Goal: Information Seeking & Learning: Understand process/instructions

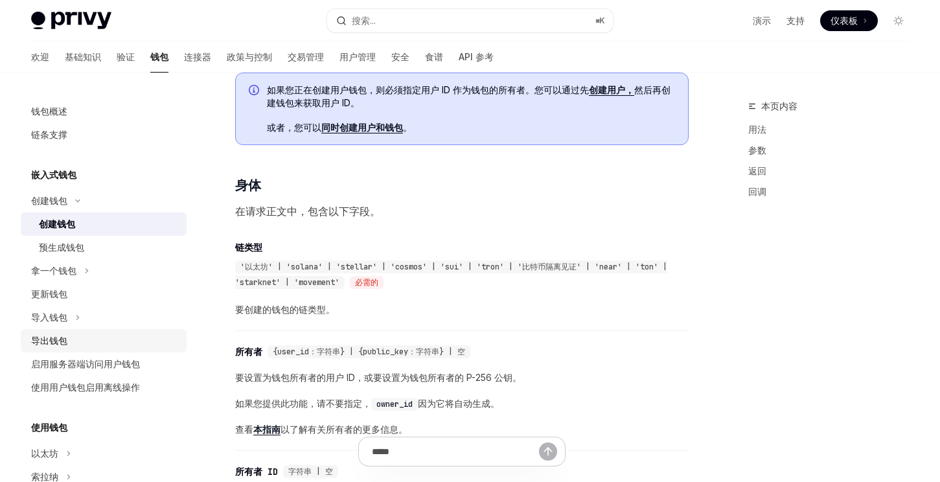
click at [104, 336] on div "导出钱包" at bounding box center [105, 341] width 148 height 16
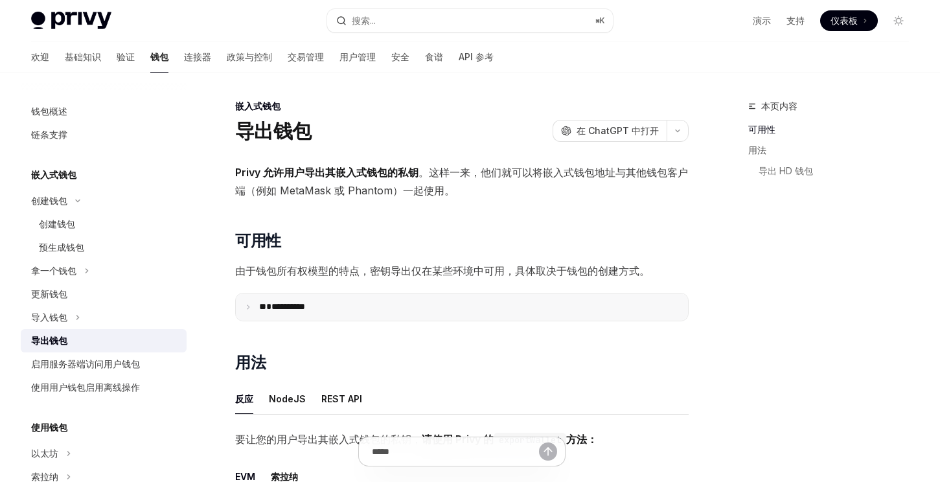
click at [241, 307] on summary "**********" at bounding box center [462, 307] width 452 height 27
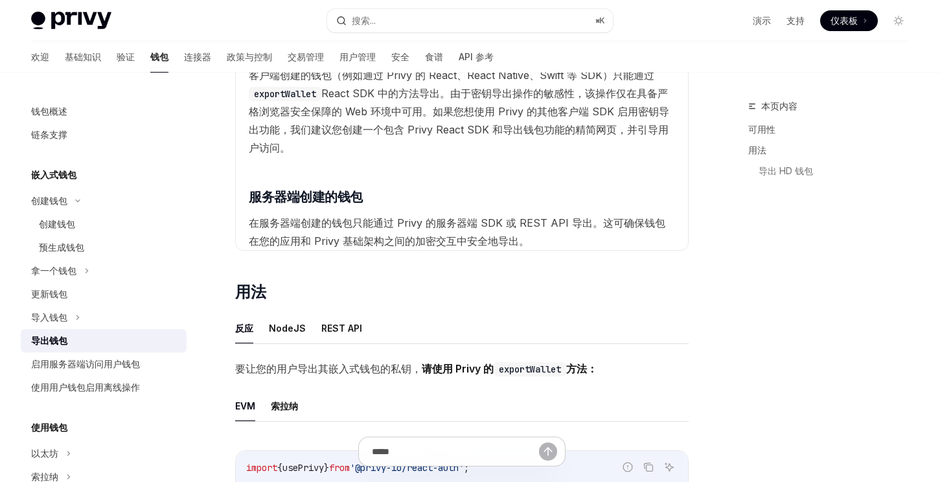
scroll to position [358, 0]
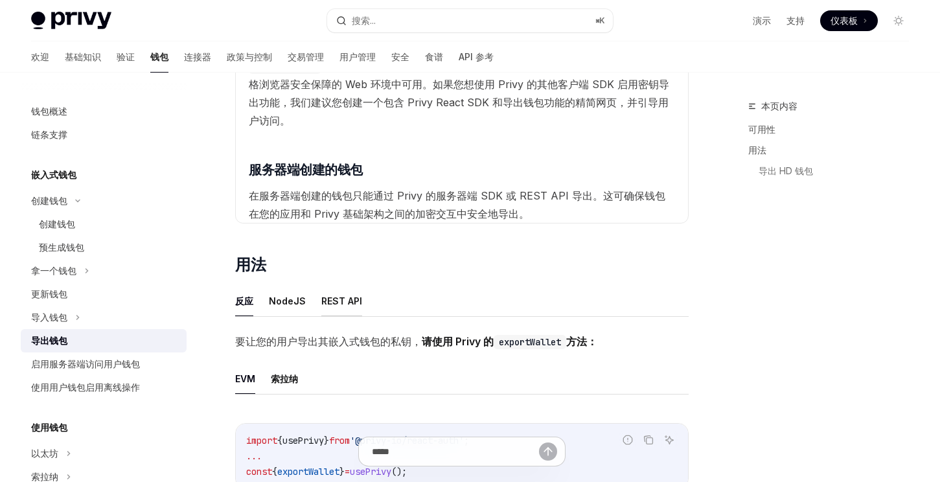
click at [336, 297] on font "REST API" at bounding box center [341, 300] width 41 height 11
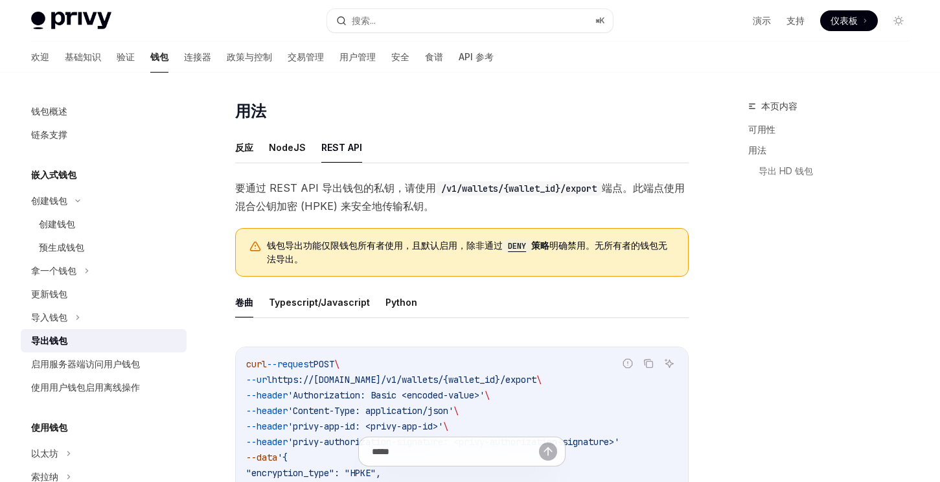
scroll to position [623, 0]
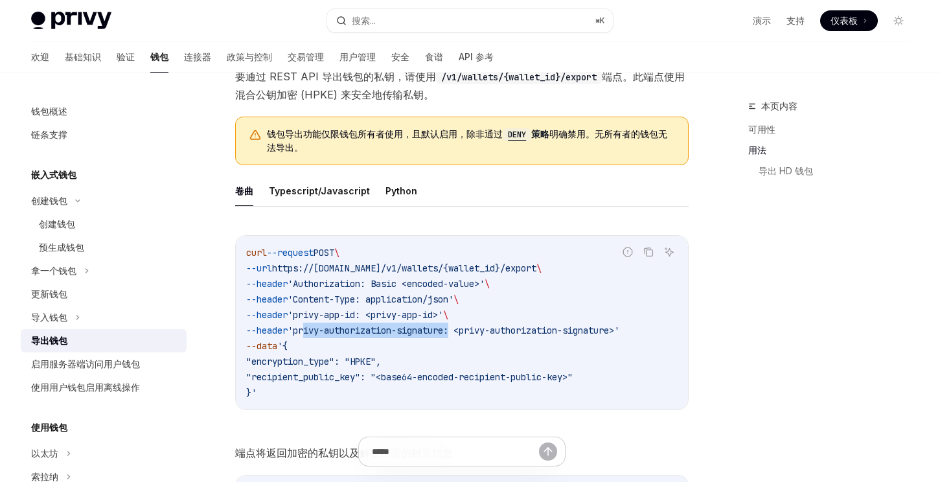
drag, startPoint x: 316, startPoint y: 328, endPoint x: 469, endPoint y: 330, distance: 153.6
click at [469, 330] on span "'privy-authorization-signature: <privy-authorization-signature>'" at bounding box center [454, 331] width 332 height 12
click at [429, 332] on span "'privy-authorization-signature: <privy-authorization-signature>'" at bounding box center [454, 331] width 332 height 12
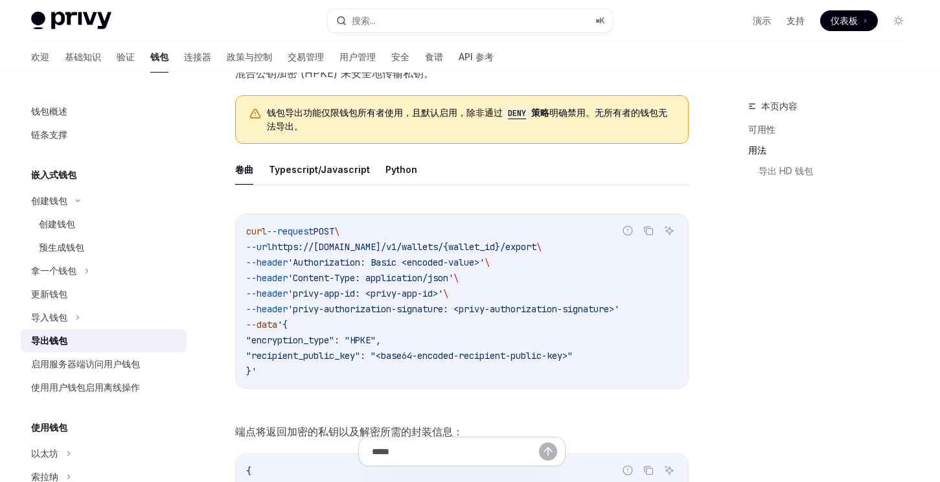
scroll to position [647, 0]
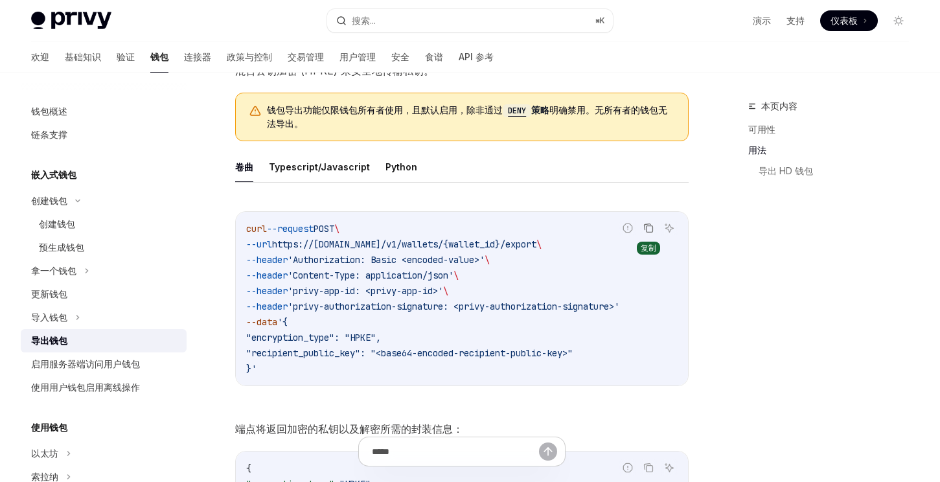
click at [652, 229] on icon "复制代码块中的内容" at bounding box center [650, 228] width 6 height 6
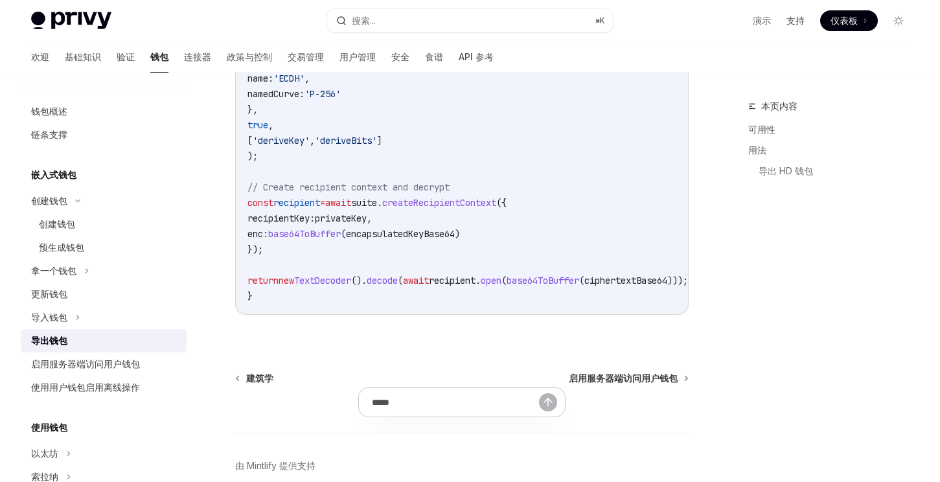
scroll to position [2120, 0]
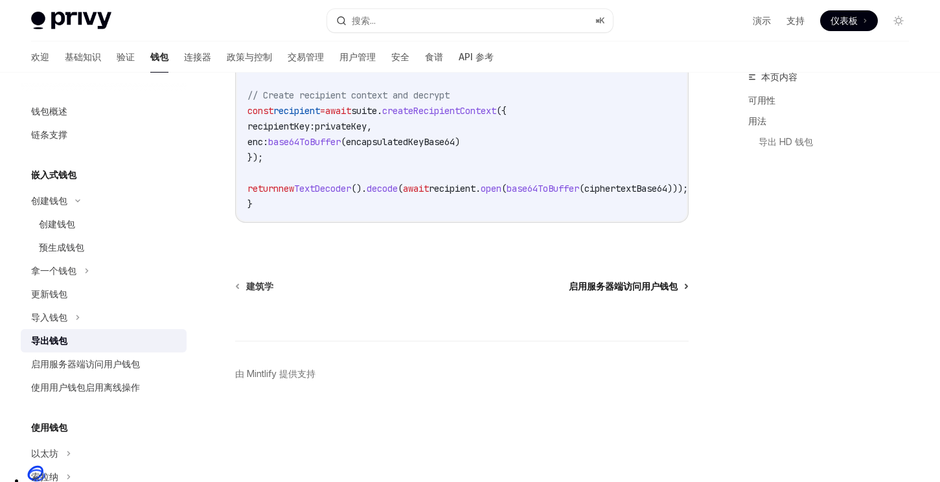
click at [656, 292] on font "启用服务器端访问用户钱包" at bounding box center [623, 286] width 109 height 11
type textarea "*"
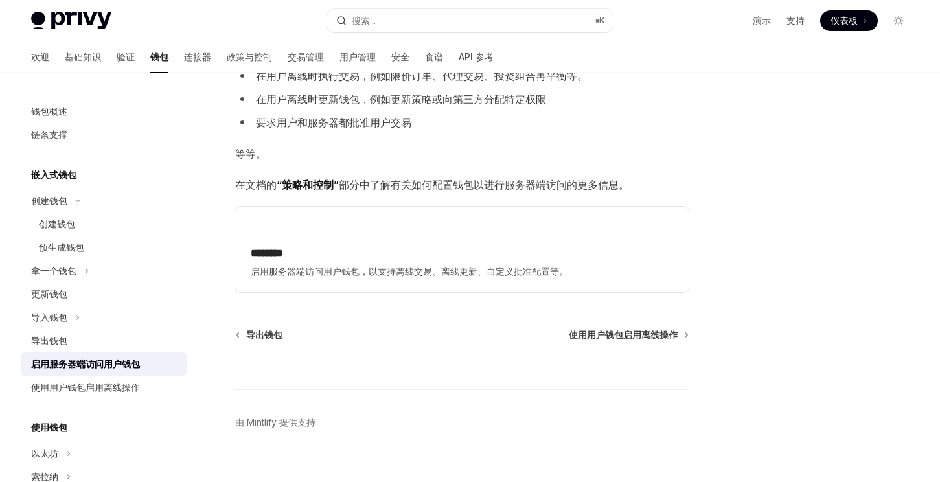
scroll to position [174, 0]
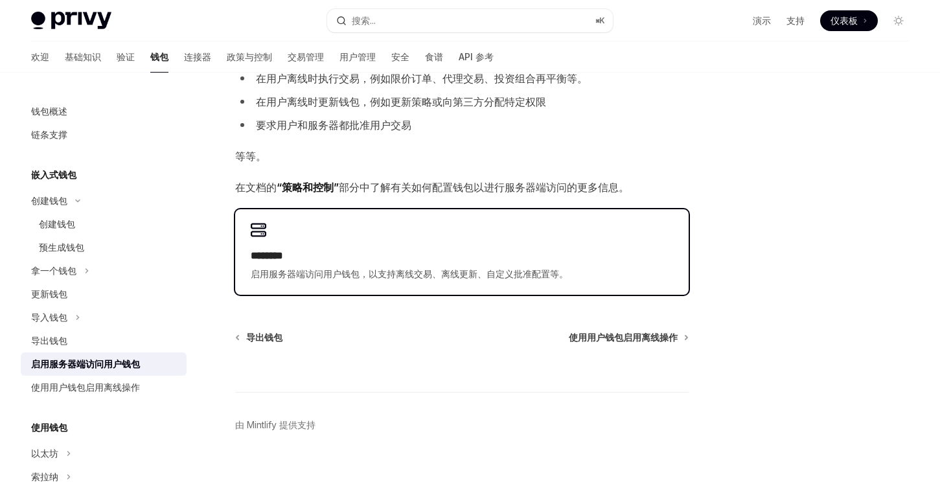
click at [404, 252] on h2 "********" at bounding box center [462, 256] width 422 height 16
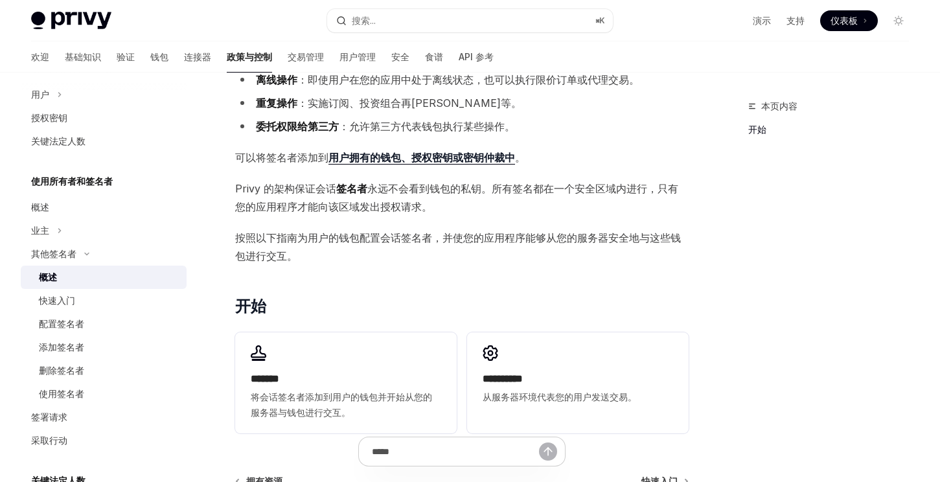
scroll to position [262, 0]
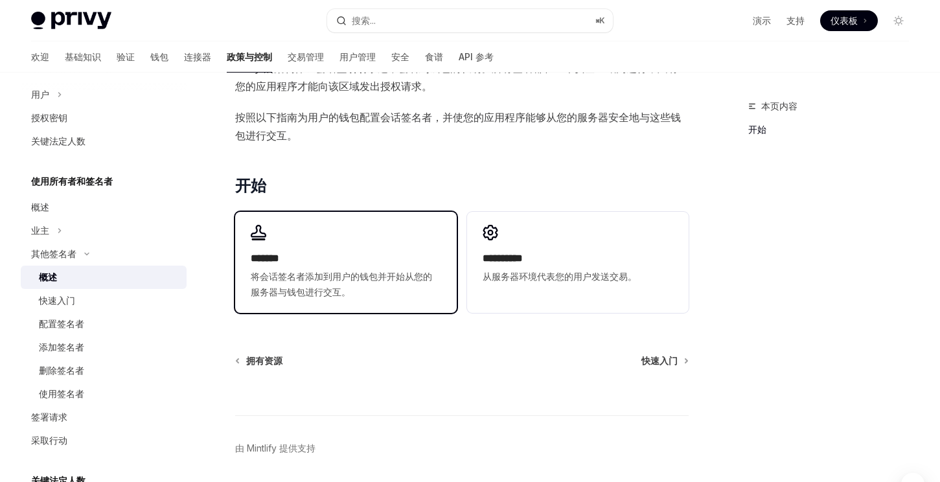
click at [407, 239] on div "******* 将会话签名者添加到用户的钱包并开始从您的服务器与钱包进行交互。" at bounding box center [346, 262] width 222 height 101
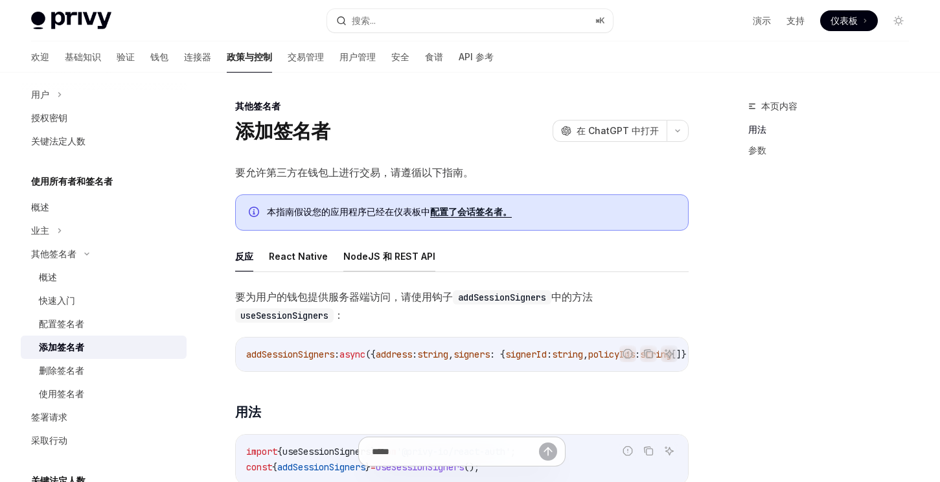
click at [409, 253] on font "NodeJS 和 REST API" at bounding box center [389, 256] width 92 height 11
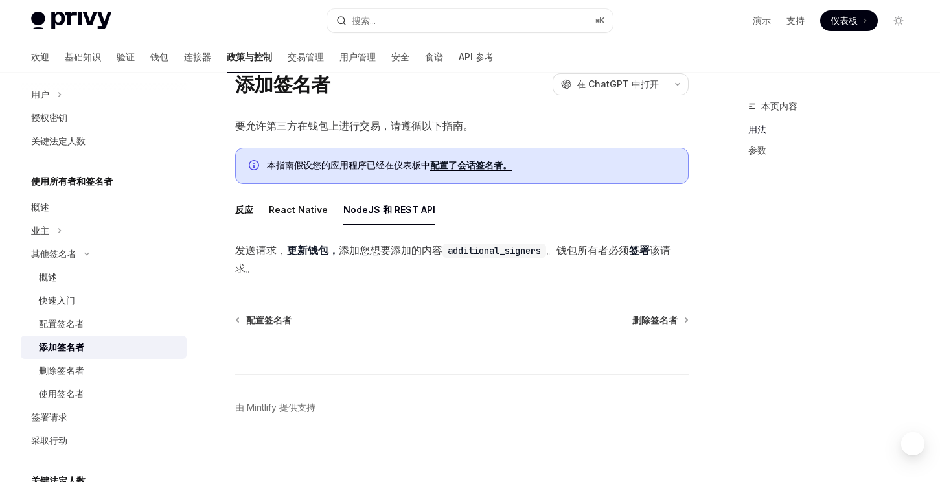
scroll to position [51, 0]
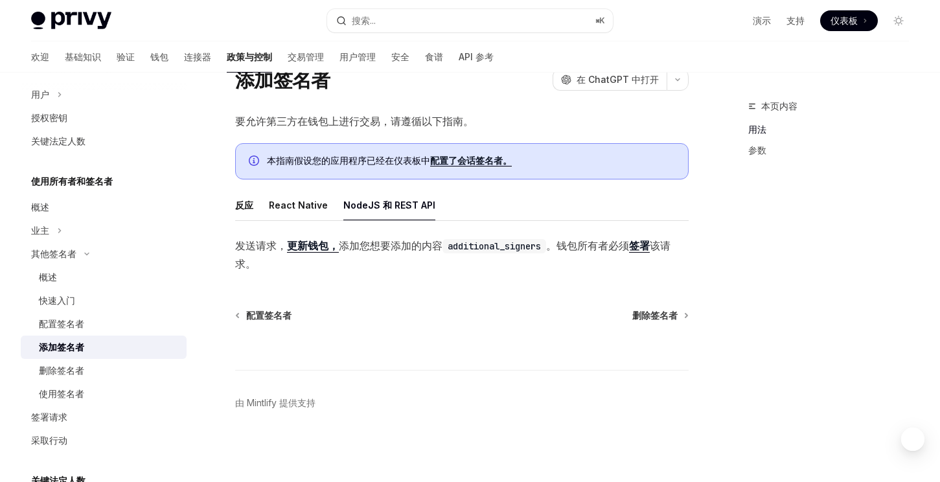
click at [638, 249] on font "签署" at bounding box center [639, 245] width 21 height 13
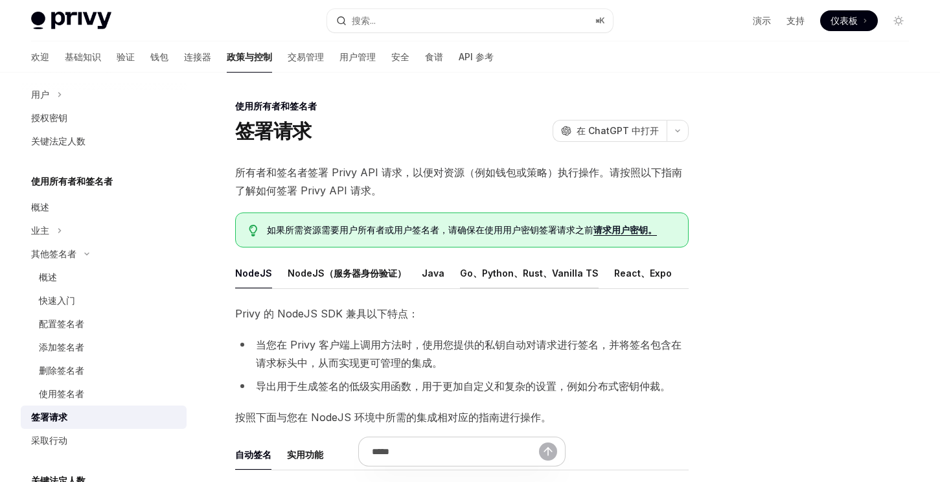
click at [491, 274] on font "Go、Python、Rust、Vanilla TS" at bounding box center [529, 273] width 139 height 11
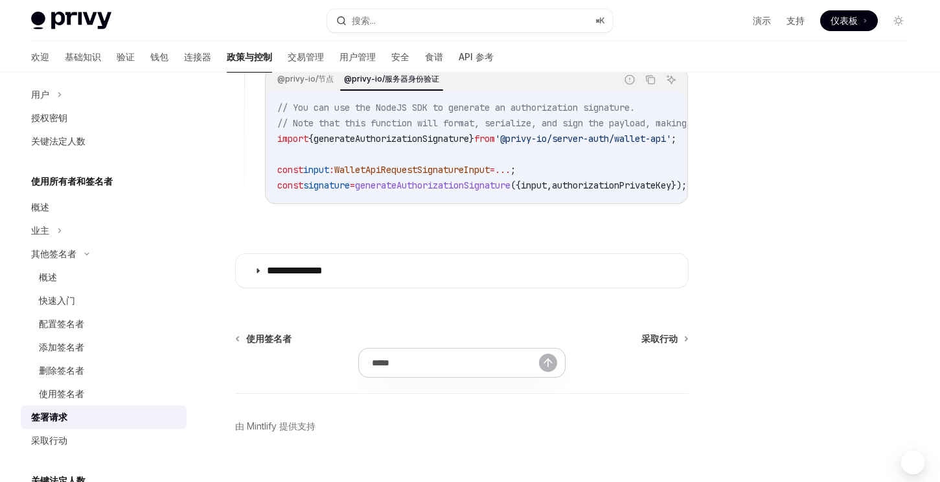
scroll to position [1175, 0]
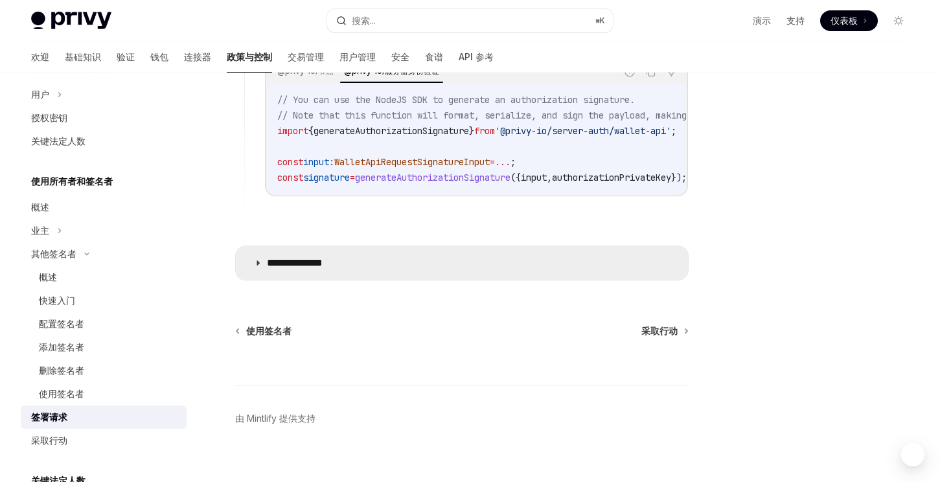
click at [323, 268] on font "**********" at bounding box center [295, 263] width 56 height 10
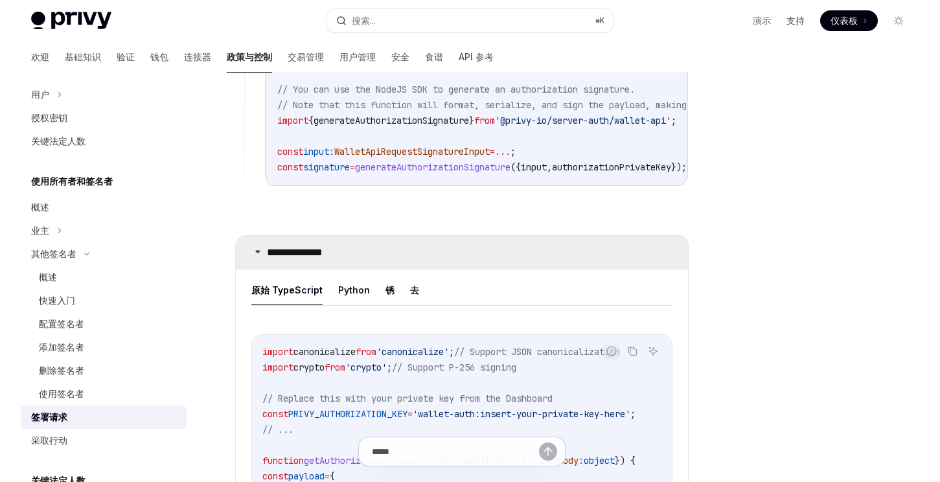
scroll to position [1199, 0]
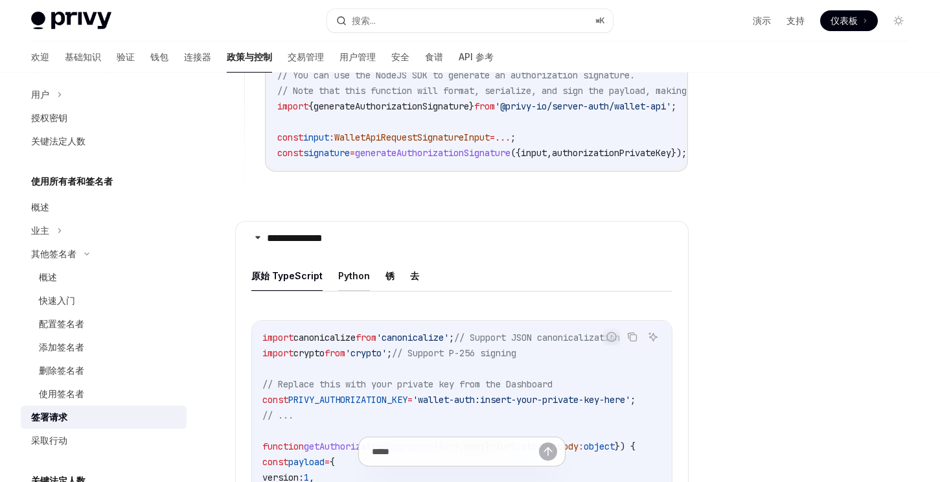
click at [355, 281] on font "Python" at bounding box center [354, 275] width 32 height 11
type textarea "*"
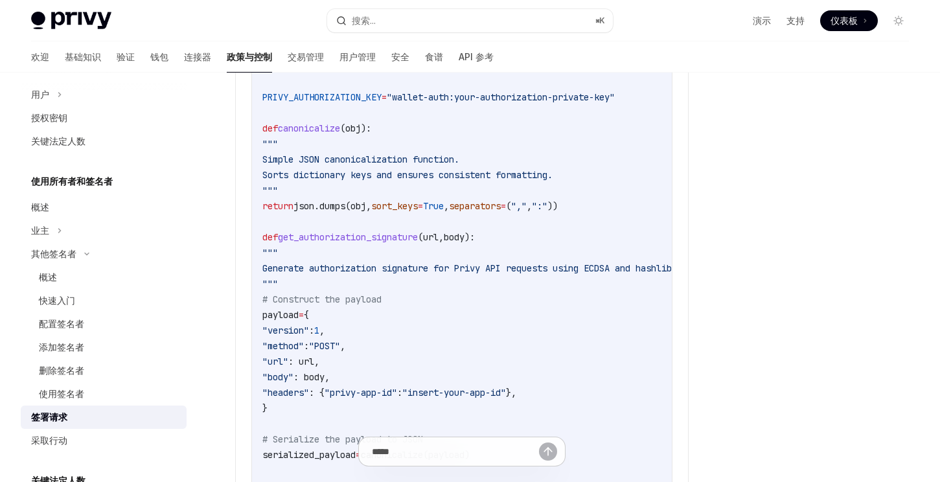
scroll to position [1184, 0]
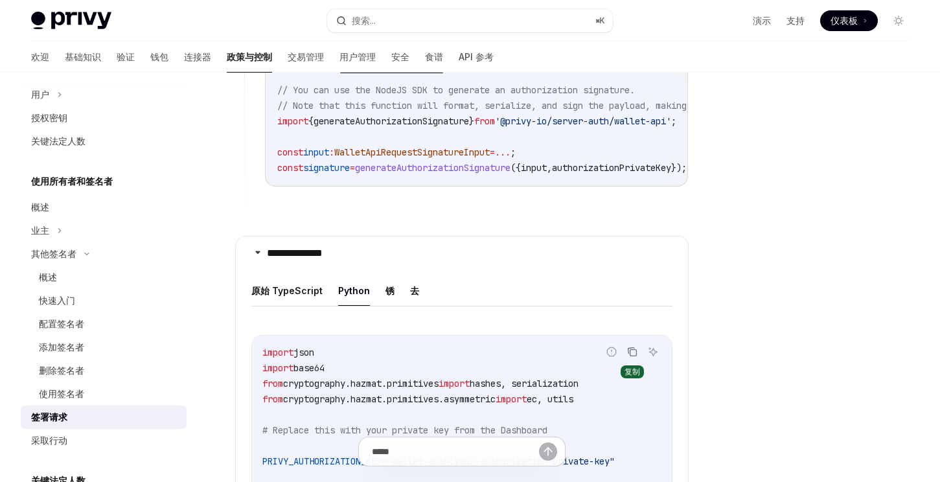
click at [634, 357] on icon "复制代码块中的内容" at bounding box center [632, 352] width 10 height 10
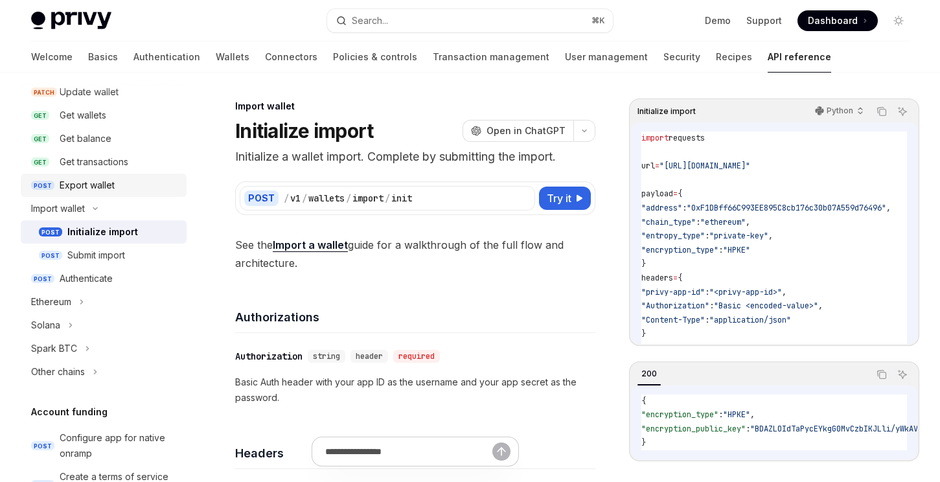
scroll to position [205, 0]
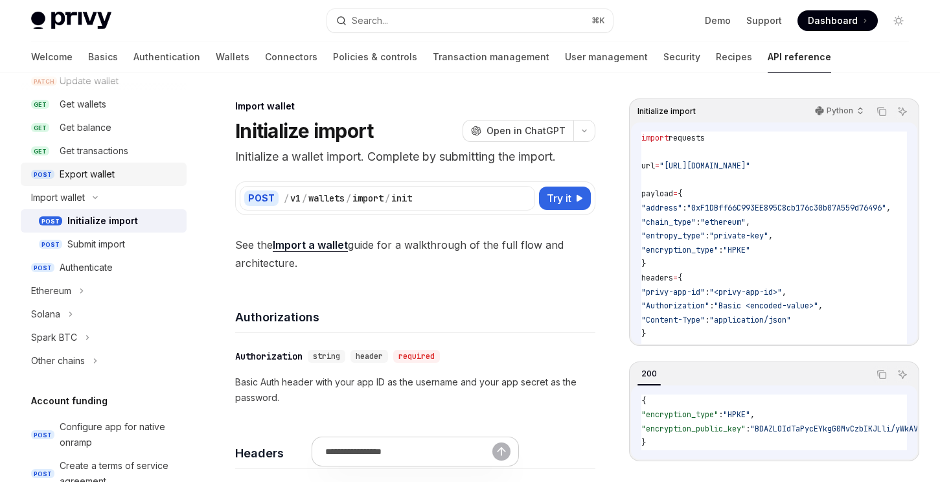
click at [104, 180] on div "Export wallet" at bounding box center [87, 175] width 55 height 16
type textarea "*"
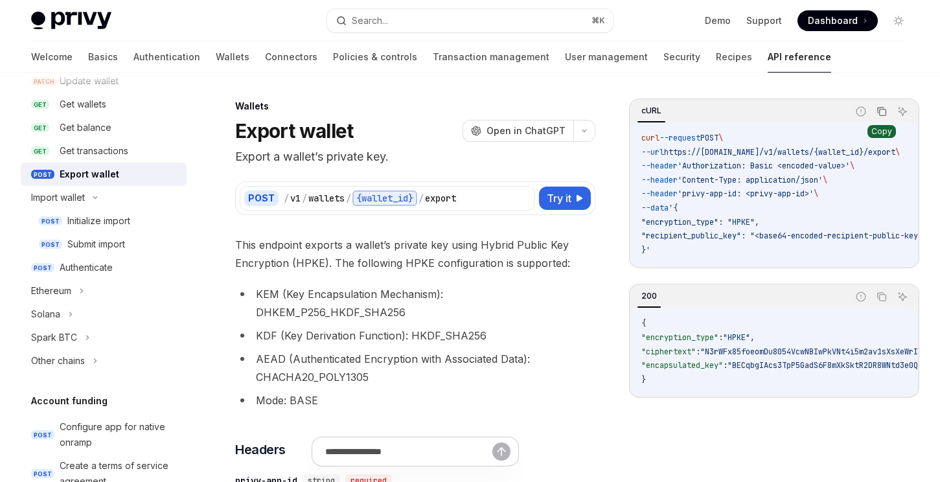
click at [880, 111] on icon "Copy the contents from the code block" at bounding box center [882, 111] width 10 height 10
click at [817, 181] on span "'Content-Type: application/json'" at bounding box center [750, 180] width 145 height 10
click at [735, 230] on code "curl --request POST \ --url https://api.privy.io/v1/wallets/{wallet_id}/export …" at bounding box center [799, 195] width 317 height 126
drag, startPoint x: 698, startPoint y: 196, endPoint x: 754, endPoint y: 195, distance: 55.1
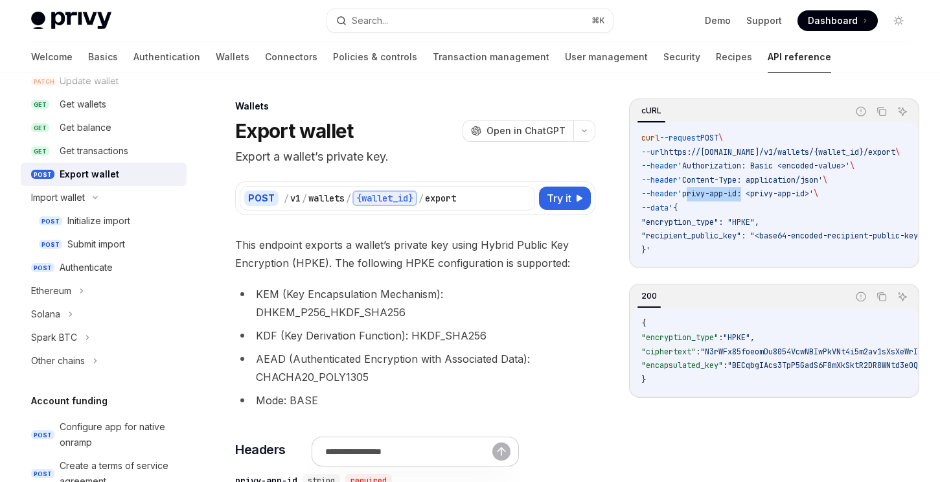
click at [754, 195] on span "'privy-app-id: <privy-app-id>'" at bounding box center [746, 194] width 136 height 10
copy span "privy-app-id"
click at [749, 244] on code "curl --request POST \ --url https://api.privy.io/v1/wallets/{wallet_id}/export …" at bounding box center [799, 195] width 317 height 126
click at [742, 170] on span "'Authorization: Basic <encoded-value>'" at bounding box center [760, 166] width 172 height 10
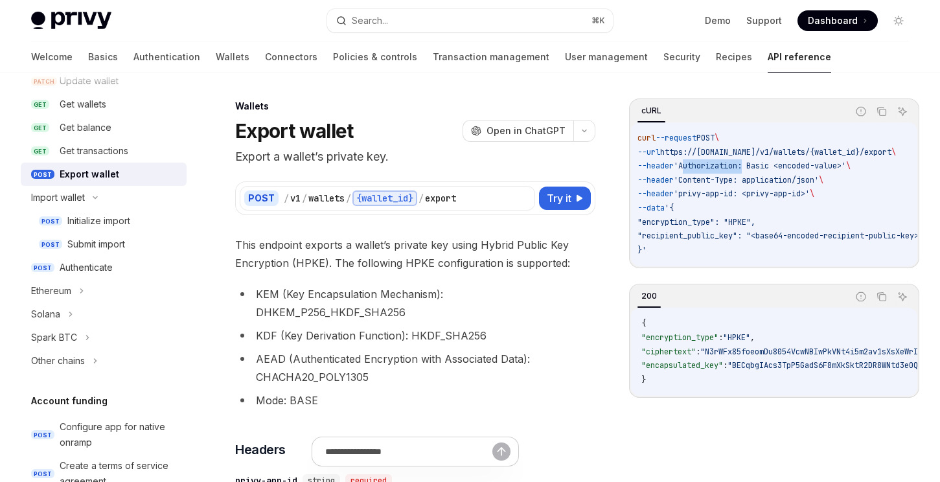
click at [742, 170] on span "'Authorization: Basic <encoded-value>'" at bounding box center [760, 166] width 172 height 10
click at [810, 196] on span "'privy-app-id: <privy-app-id>'" at bounding box center [742, 194] width 136 height 10
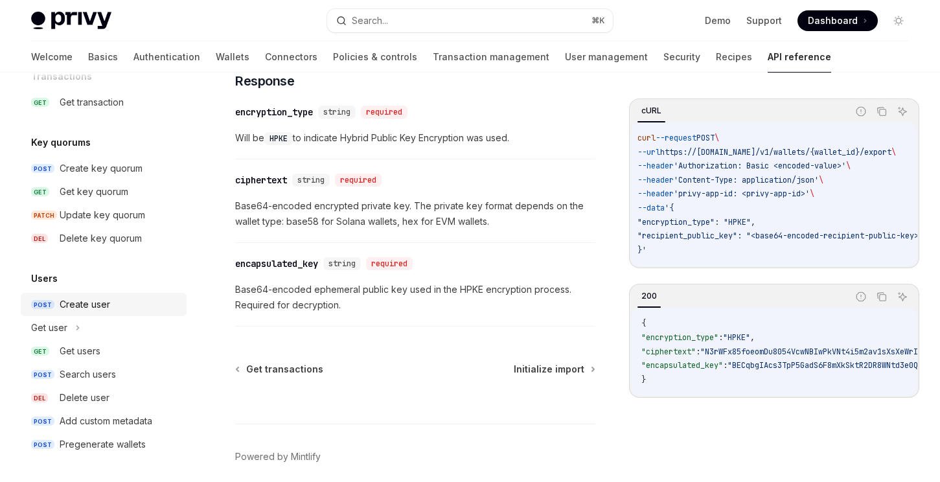
scroll to position [943, 0]
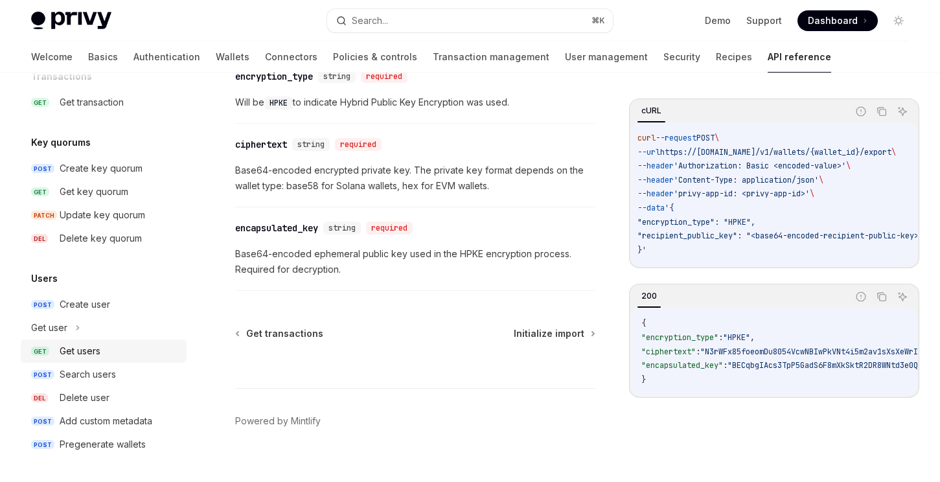
click at [117, 358] on div "Get users" at bounding box center [119, 351] width 119 height 16
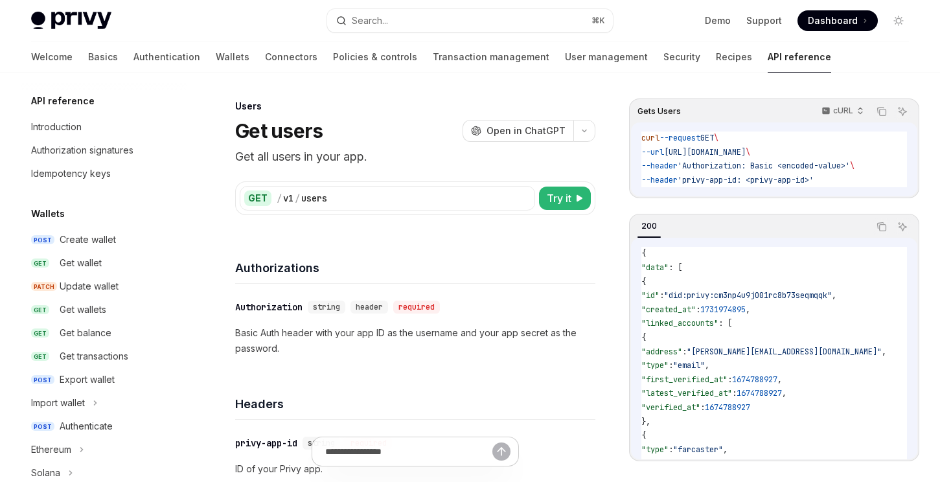
scroll to position [880, 0]
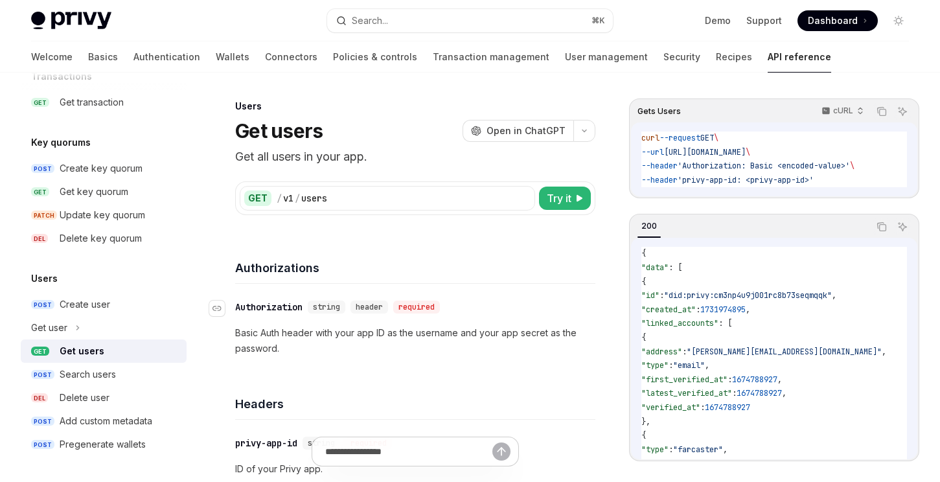
click at [335, 312] on div "string" at bounding box center [327, 307] width 38 height 13
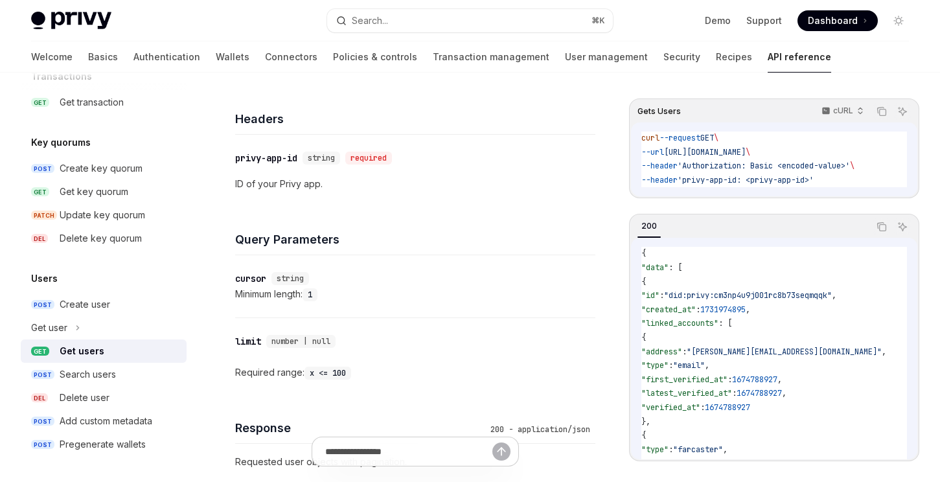
scroll to position [137, 0]
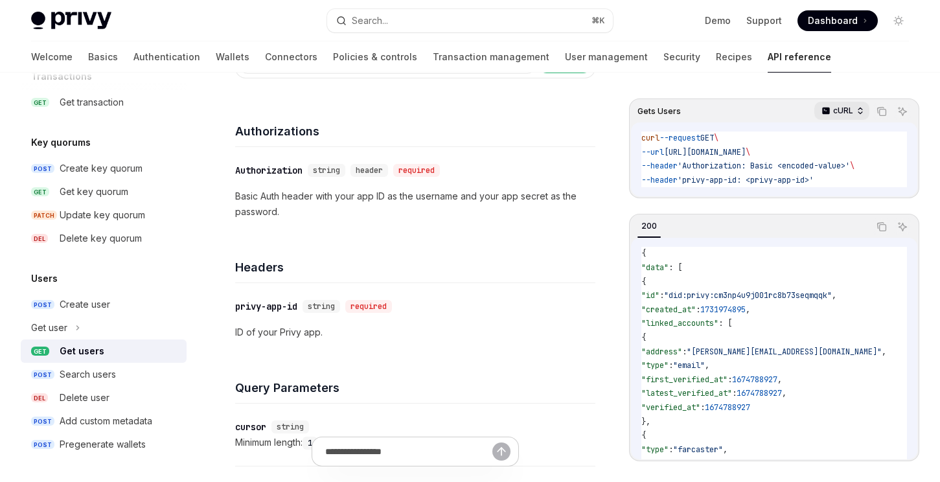
click at [856, 113] on icon "button" at bounding box center [860, 110] width 9 height 9
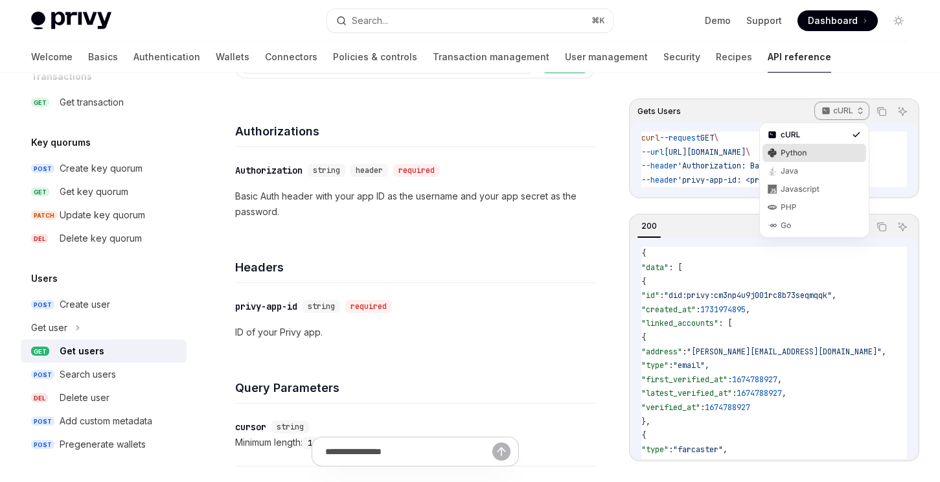
click at [839, 157] on div "Python" at bounding box center [814, 153] width 67 height 10
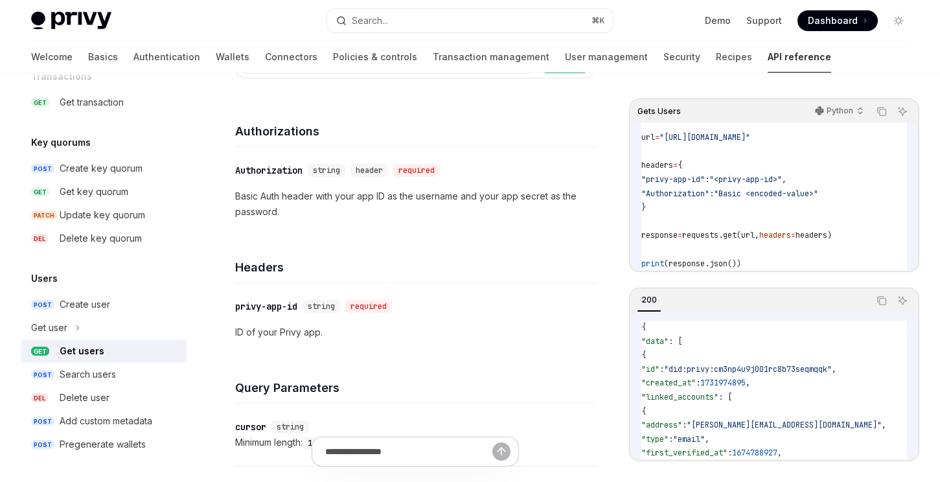
scroll to position [29, 0]
click at [882, 111] on icon "Copy the contents from the code block" at bounding box center [882, 111] width 10 height 10
click at [133, 60] on link "Authentication" at bounding box center [166, 56] width 67 height 31
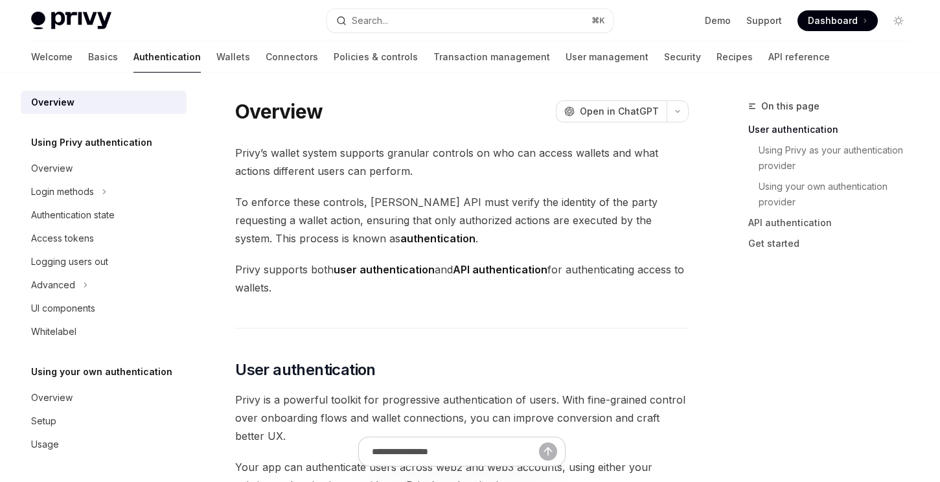
scroll to position [3, 0]
click at [105, 194] on icon at bounding box center [104, 192] width 5 height 16
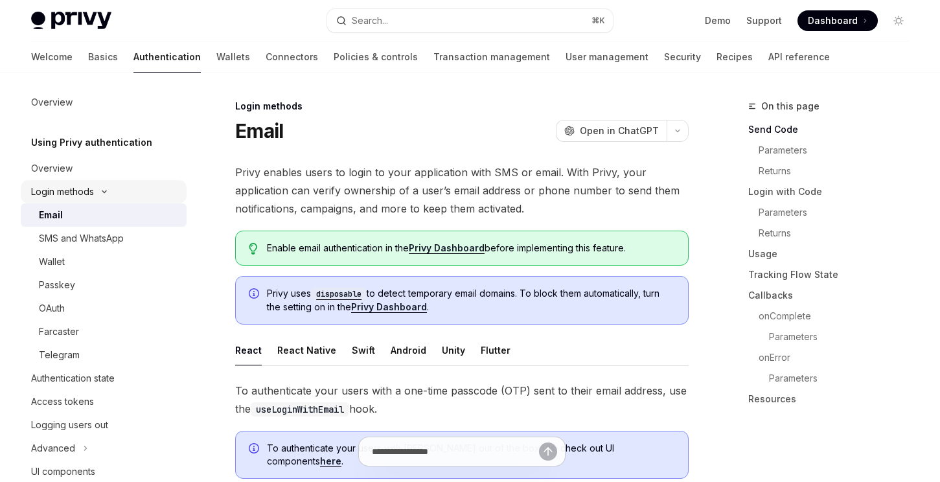
click at [105, 194] on icon at bounding box center [105, 191] width 16 height 5
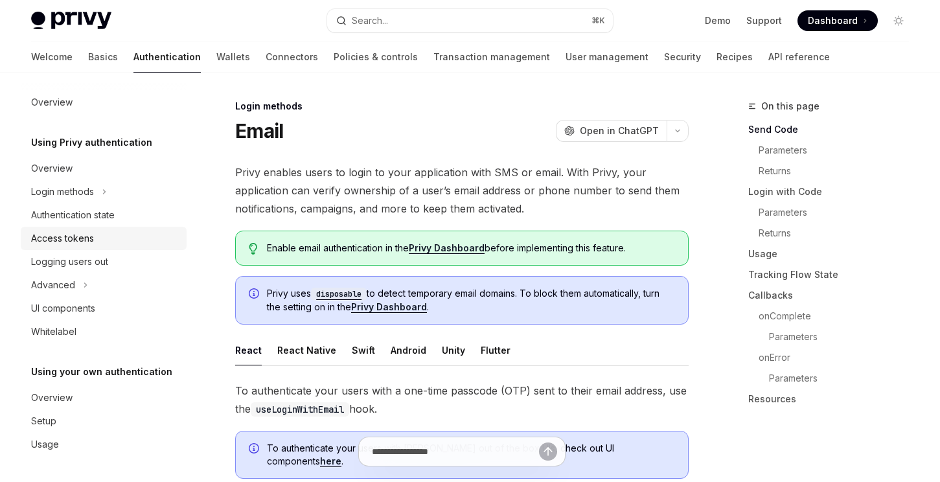
click at [113, 233] on div "Access tokens" at bounding box center [105, 239] width 148 height 16
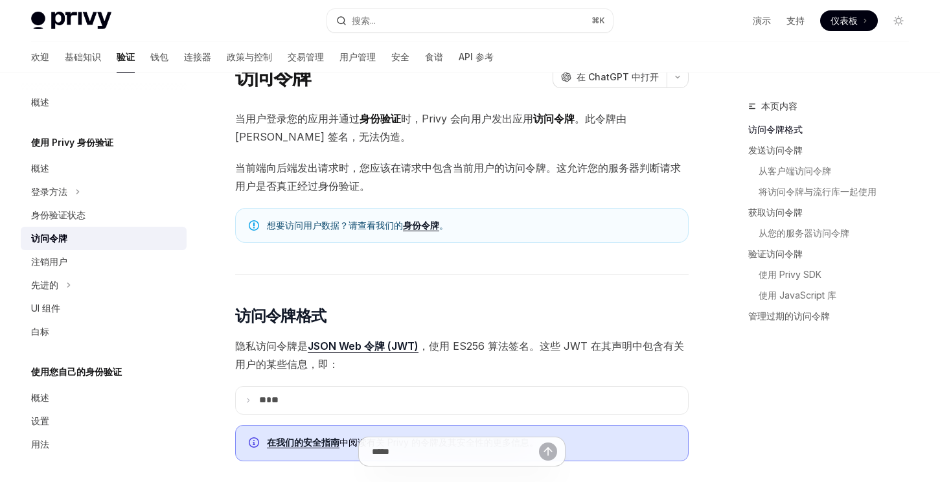
scroll to position [81, 0]
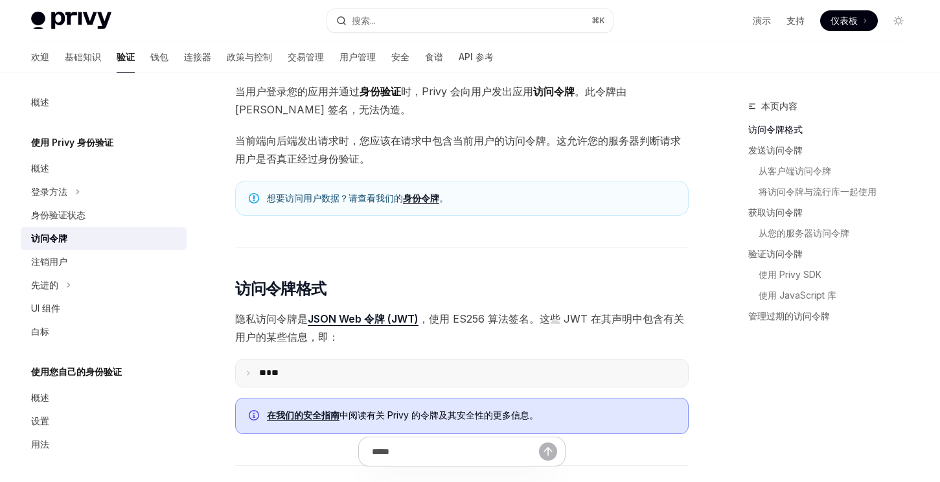
click at [248, 370] on icon at bounding box center [248, 373] width 6 height 6
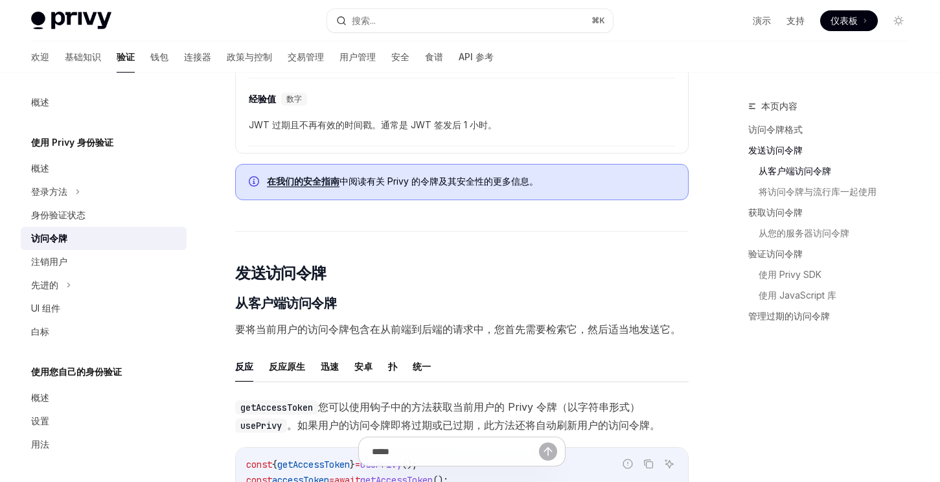
scroll to position [810, 0]
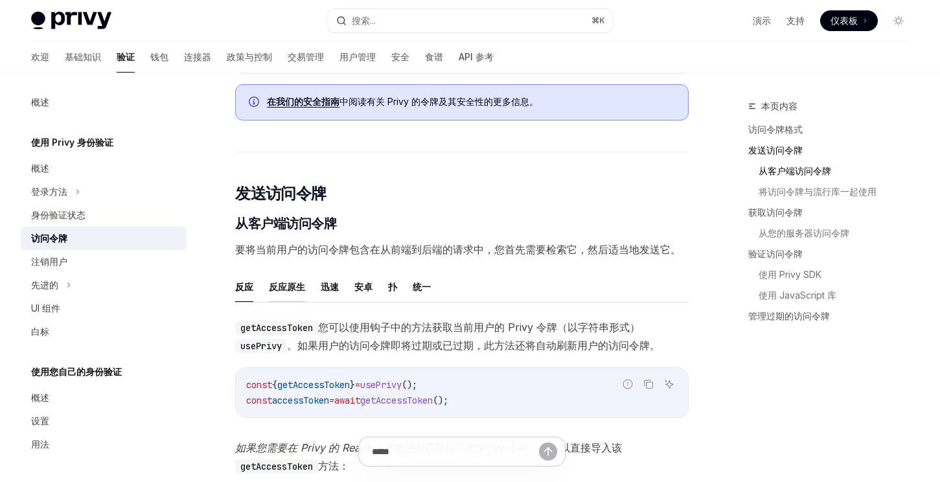
click at [299, 288] on font "反应原生" at bounding box center [287, 286] width 36 height 11
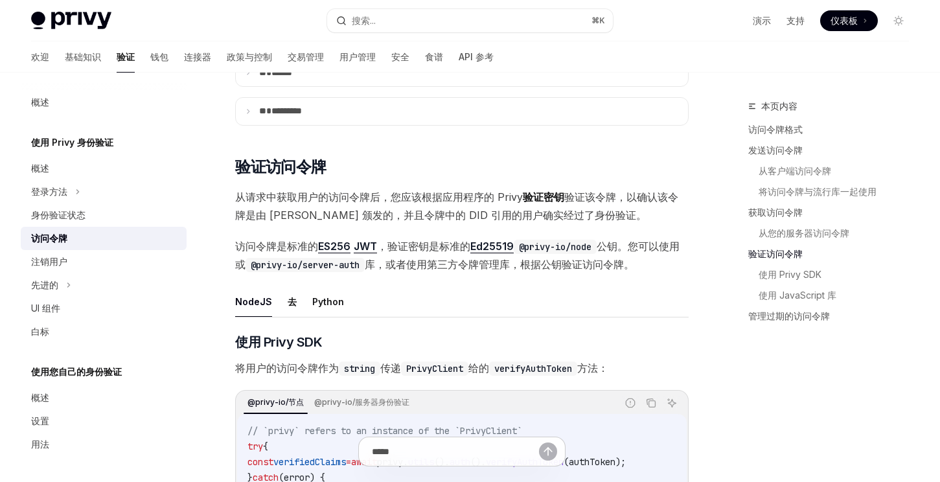
scroll to position [1974, 0]
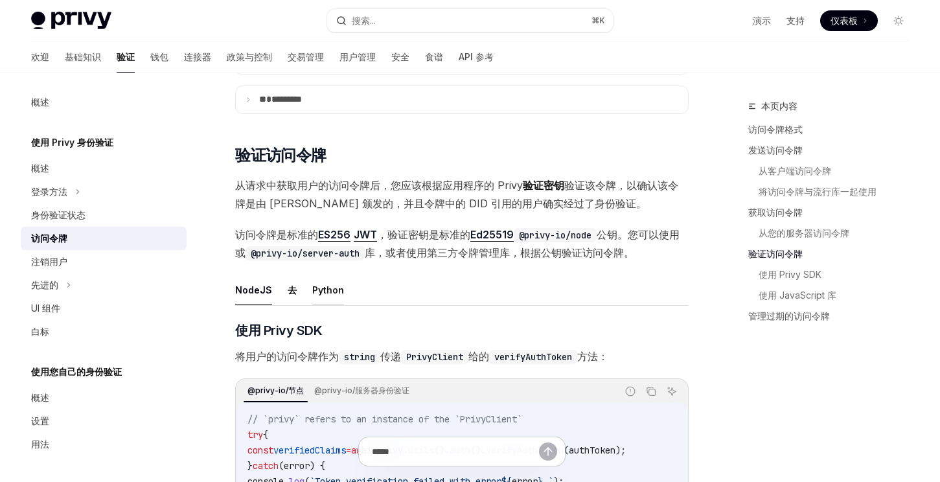
click at [331, 295] on font "Python" at bounding box center [328, 289] width 32 height 11
type textarea "*"
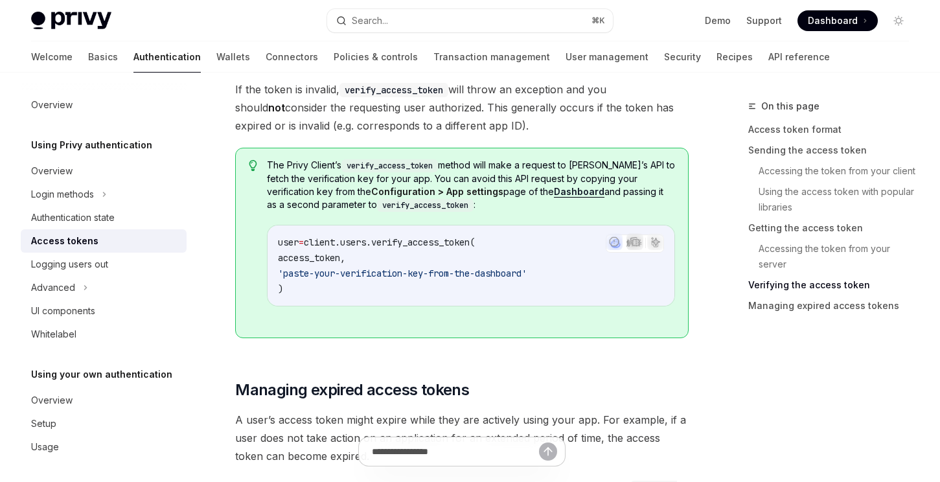
scroll to position [2544, 0]
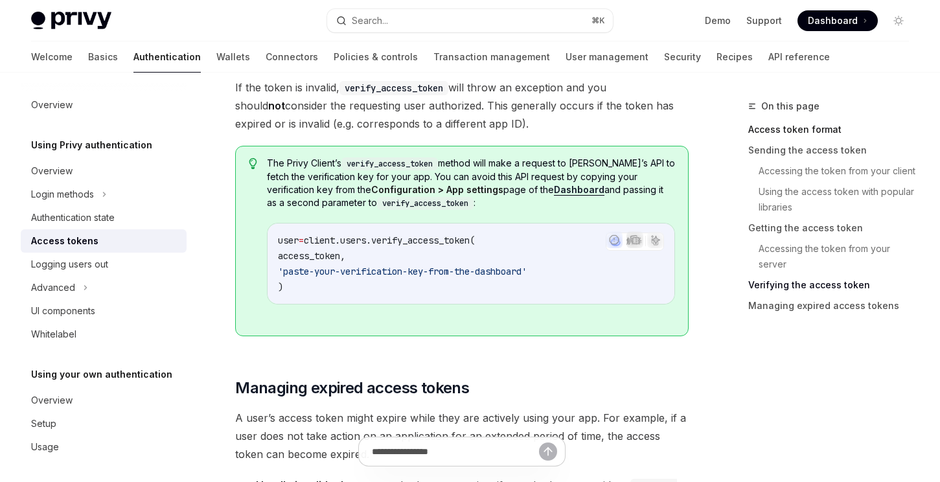
click at [829, 130] on link "Access token format" at bounding box center [833, 129] width 171 height 21
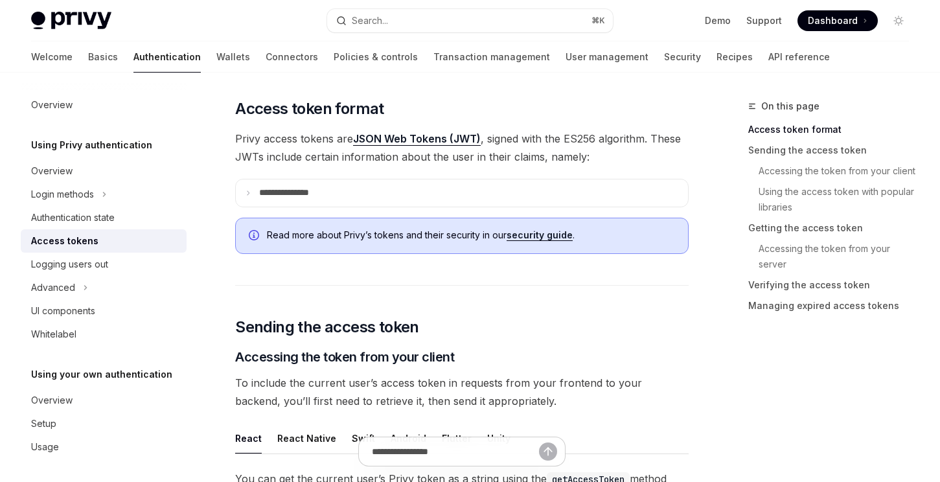
scroll to position [279, 0]
click at [243, 196] on summary "**********" at bounding box center [462, 192] width 452 height 27
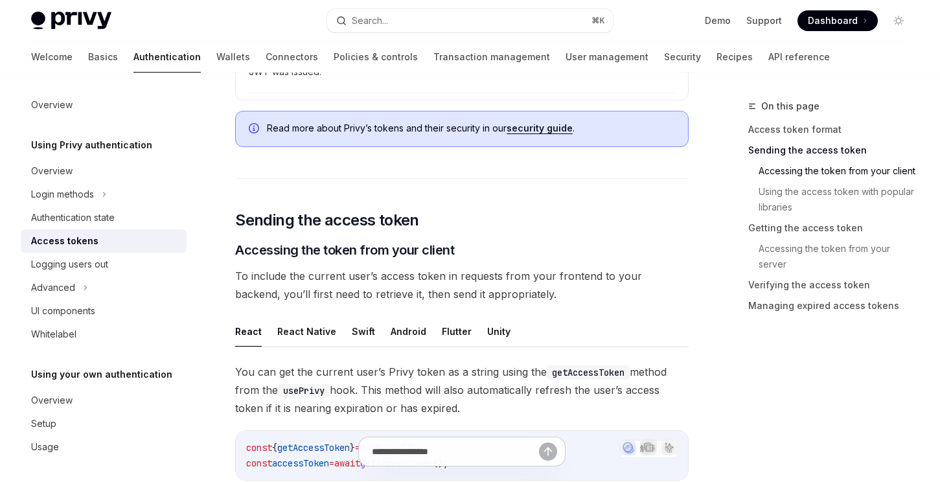
scroll to position [847, 0]
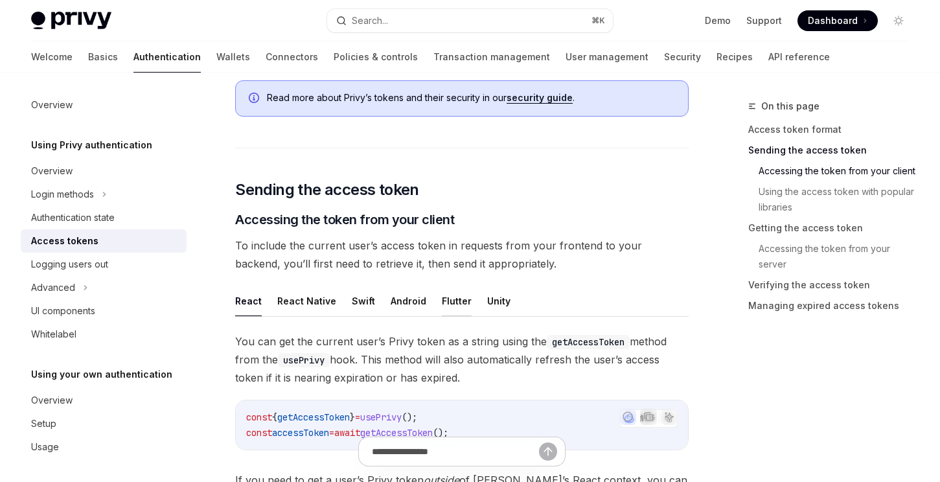
click at [448, 305] on button "Flutter" at bounding box center [457, 301] width 30 height 30
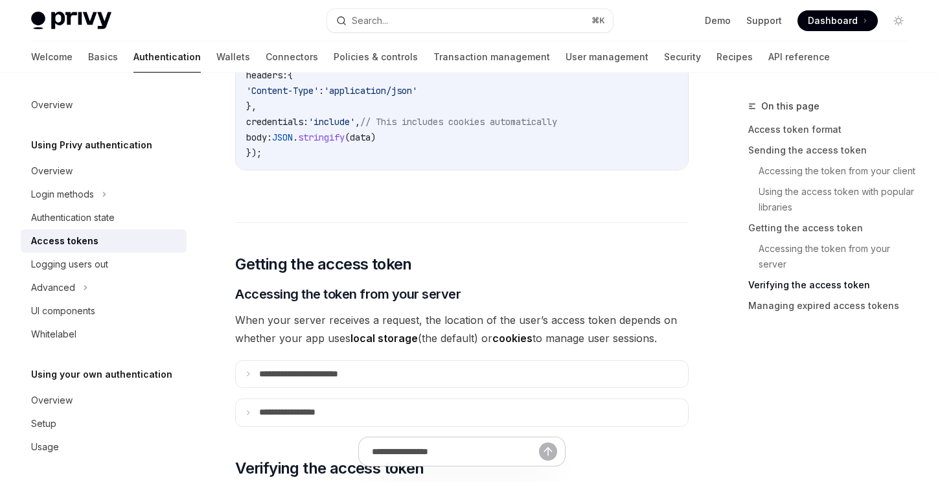
scroll to position [1931, 0]
click at [248, 373] on icon at bounding box center [248, 373] width 6 height 6
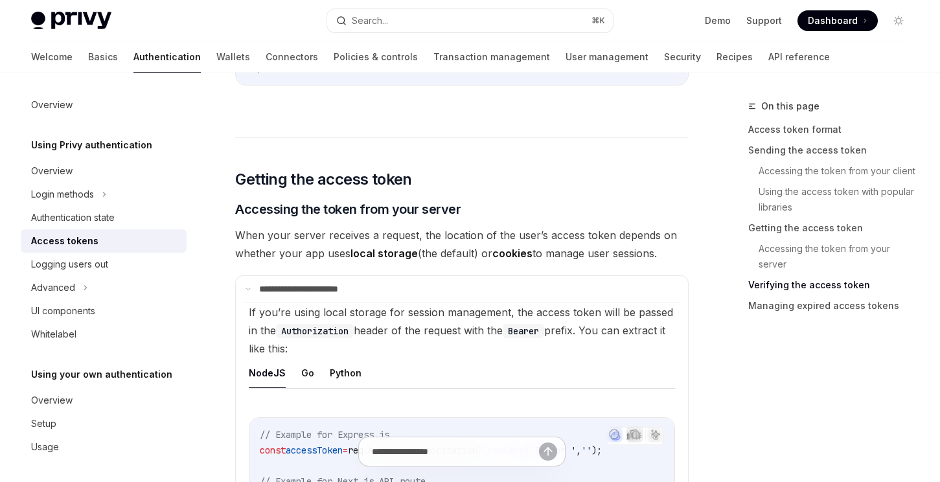
scroll to position [2076, 0]
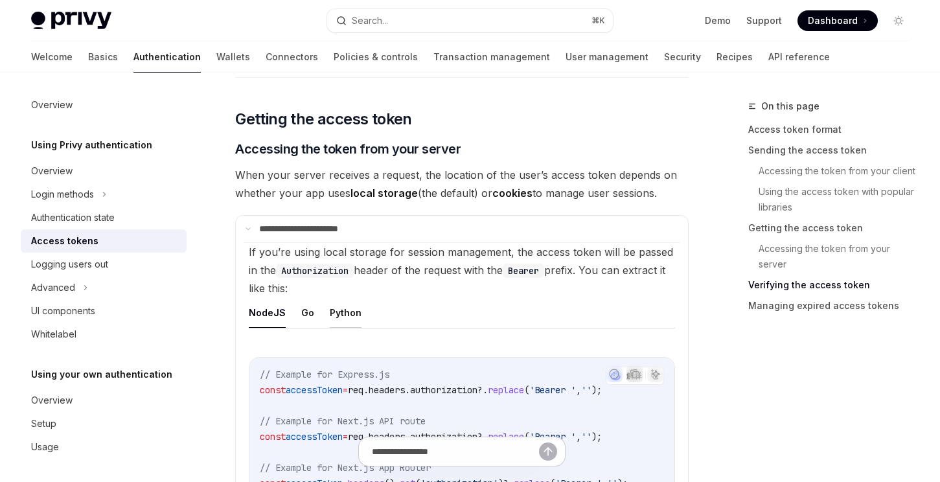
click at [346, 313] on button "Python" at bounding box center [346, 312] width 32 height 30
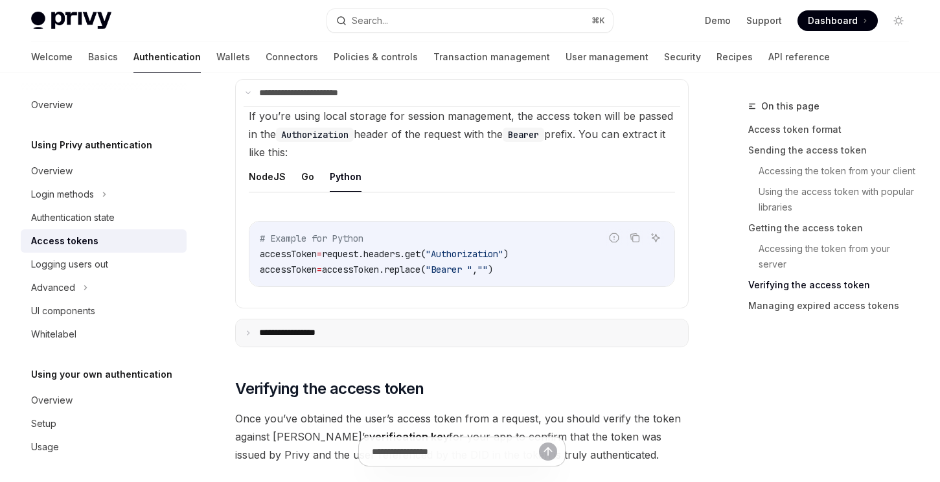
scroll to position [2214, 0]
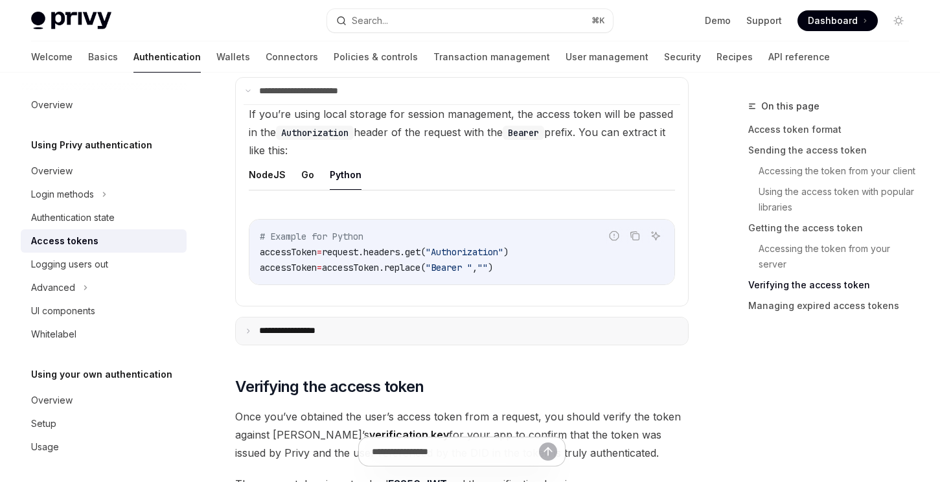
click at [283, 334] on p "**********" at bounding box center [300, 331] width 82 height 12
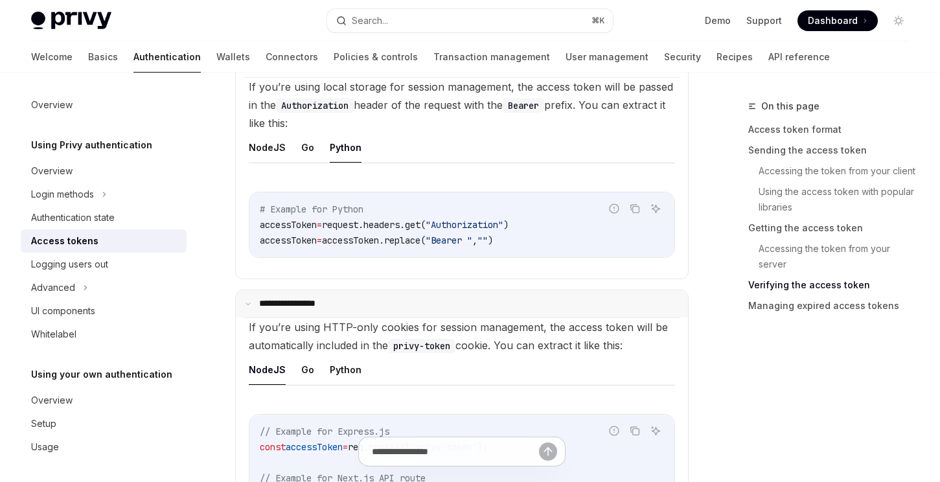
scroll to position [2264, 0]
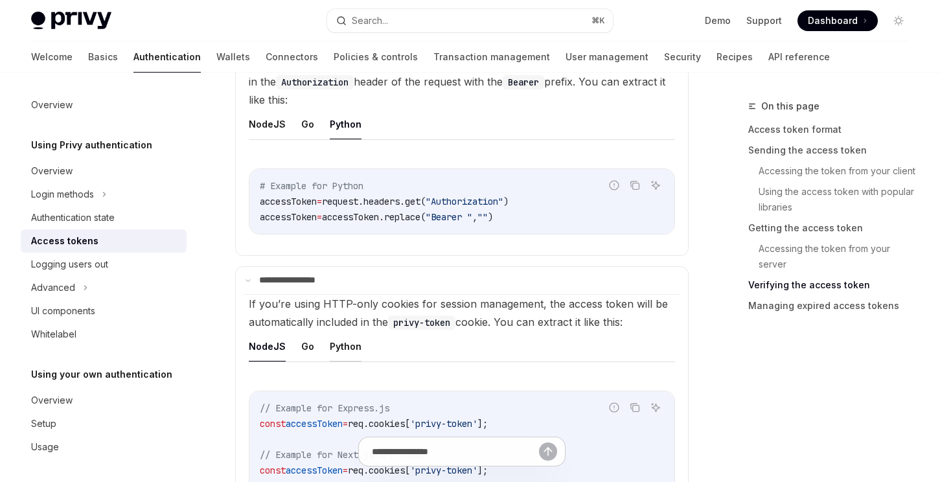
click at [332, 340] on button "Python" at bounding box center [346, 346] width 32 height 30
type textarea "*"
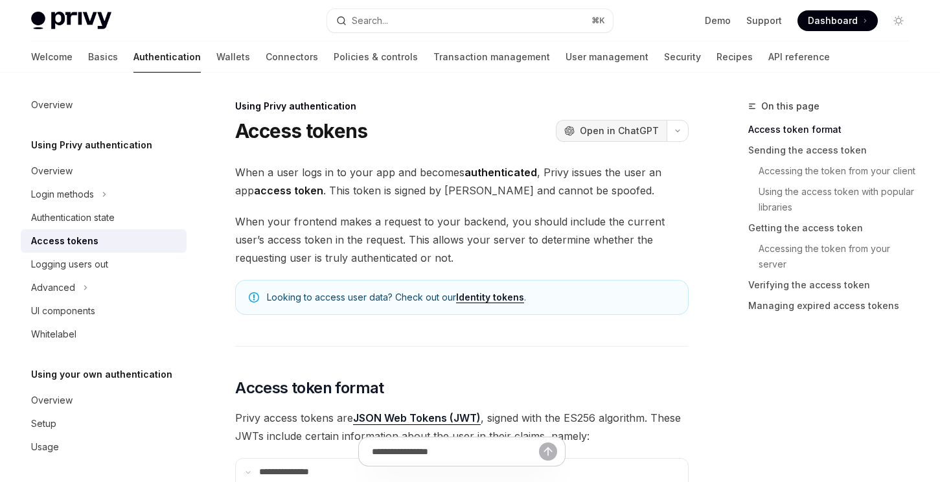
click at [619, 138] on button "OpenAI Open in ChatGPT" at bounding box center [611, 131] width 111 height 22
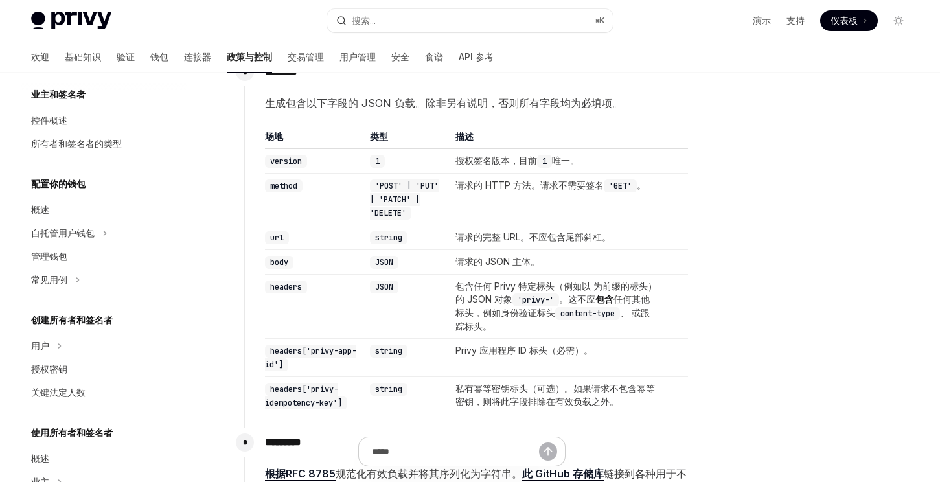
scroll to position [46, 0]
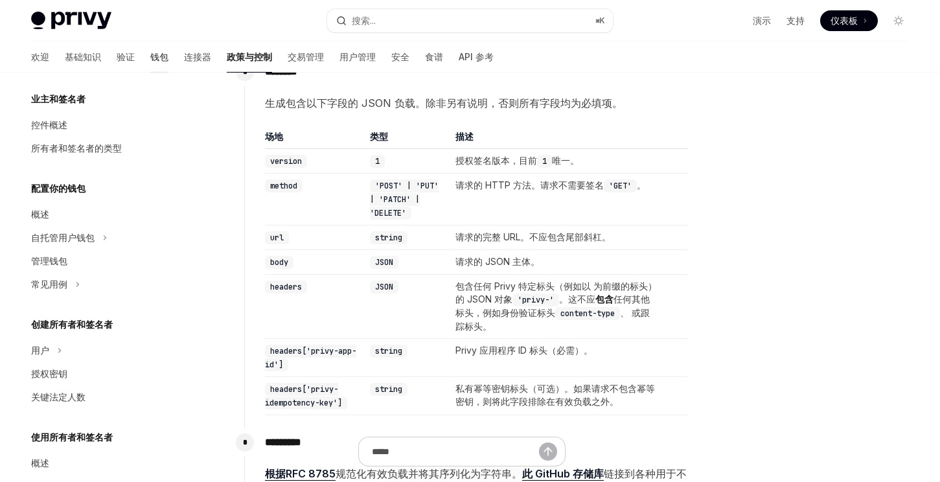
click at [150, 61] on font "钱包" at bounding box center [159, 56] width 18 height 11
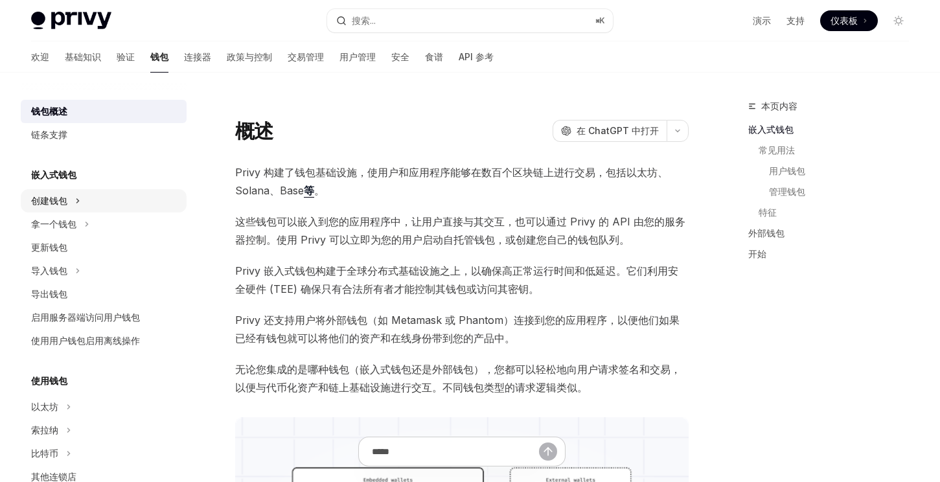
click at [75, 203] on button "创建钱包" at bounding box center [104, 200] width 166 height 23
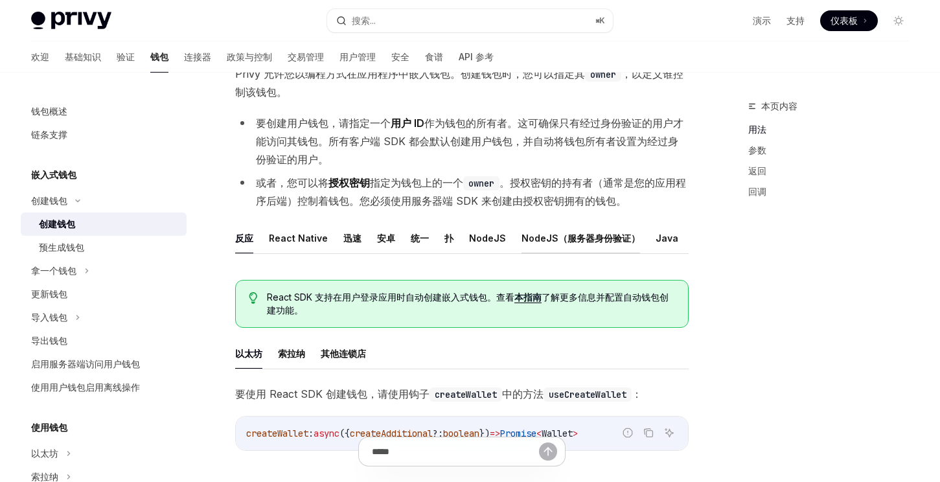
scroll to position [96, 0]
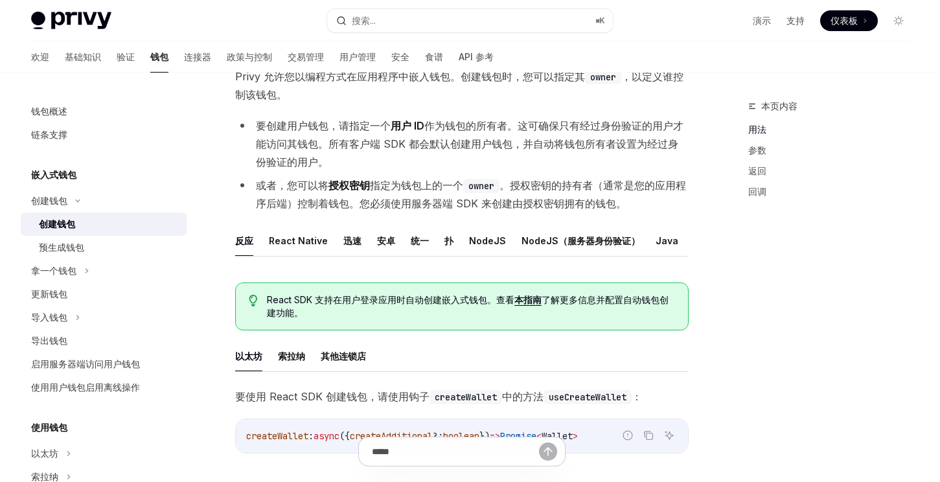
click at [76, 222] on div "创建钱包" at bounding box center [109, 224] width 140 height 16
type textarea "*"
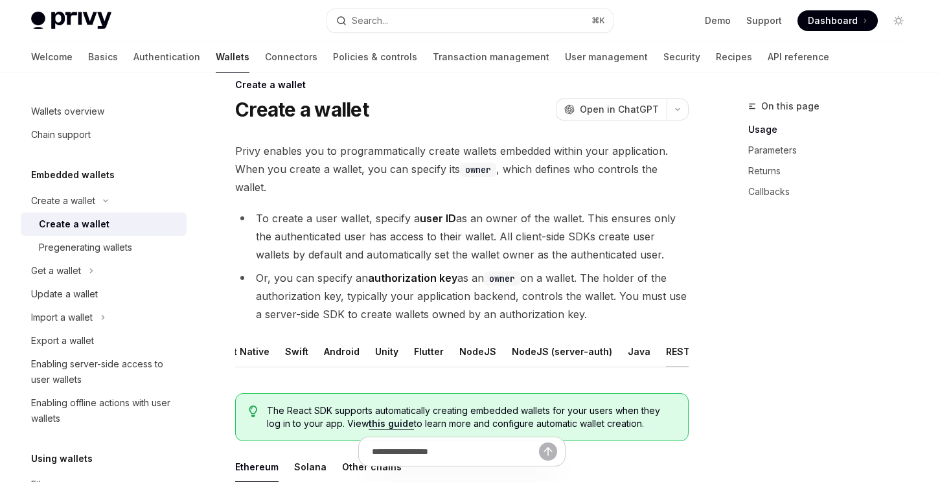
click at [666, 350] on button "REST API" at bounding box center [686, 351] width 41 height 30
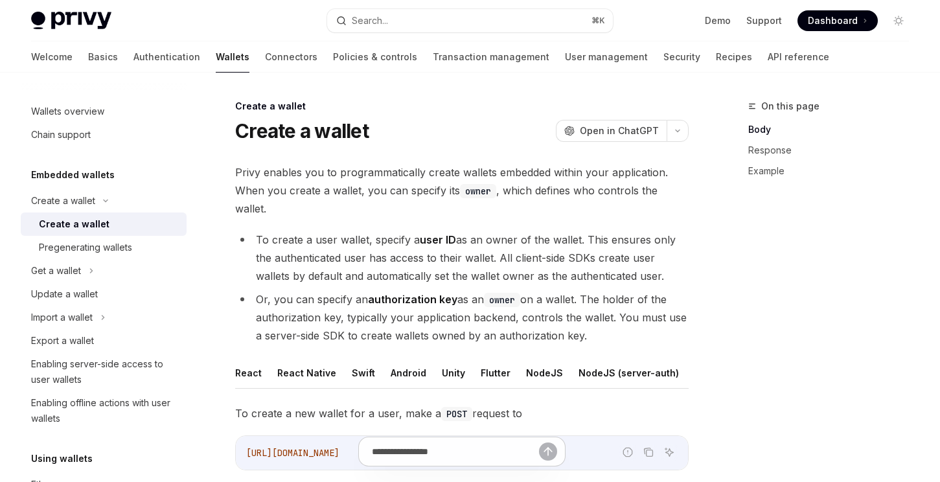
drag, startPoint x: 259, startPoint y: 298, endPoint x: 601, endPoint y: 331, distance: 344.3
click at [601, 331] on li "Or, you can specify an authorization key as an owner on a wallet. The holder of…" at bounding box center [462, 317] width 454 height 54
copy li "Or, you can specify an authorization key as an owner on a wallet. The holder of…"
click at [626, 133] on span "Open in ChatGPT" at bounding box center [619, 130] width 79 height 13
click at [84, 339] on div "Export a wallet" at bounding box center [62, 341] width 63 height 16
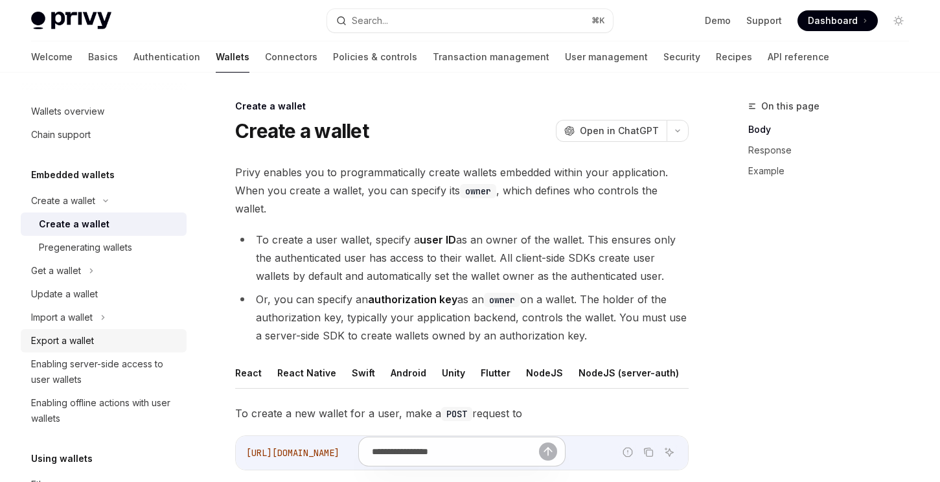
type textarea "*"
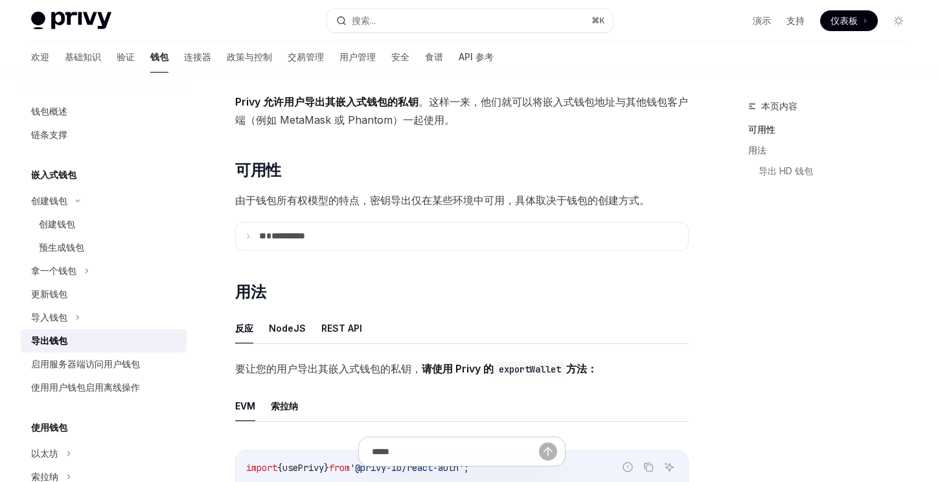
scroll to position [290, 0]
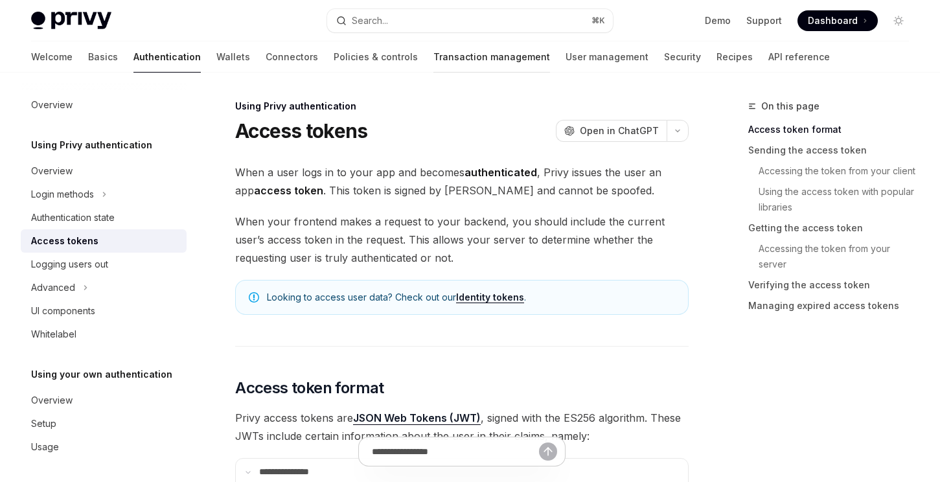
click at [457, 59] on link "Transaction management" at bounding box center [491, 56] width 117 height 31
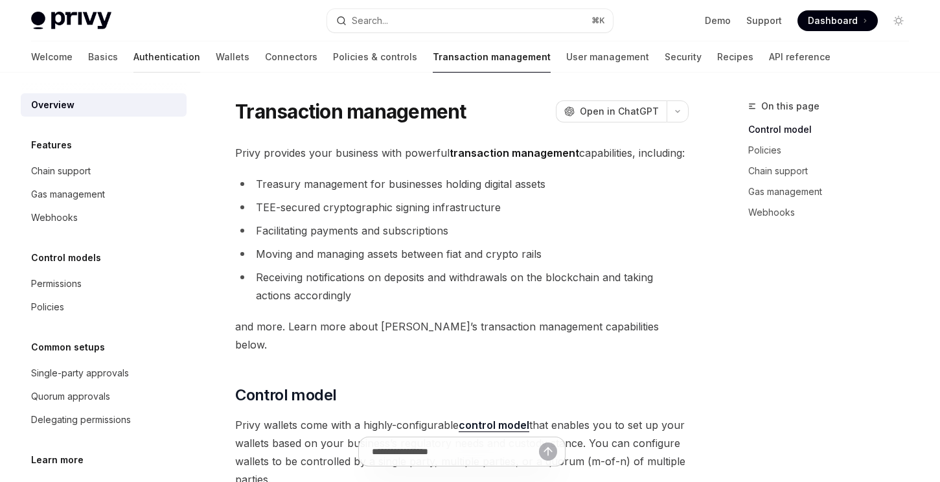
click at [133, 54] on link "Authentication" at bounding box center [166, 56] width 67 height 31
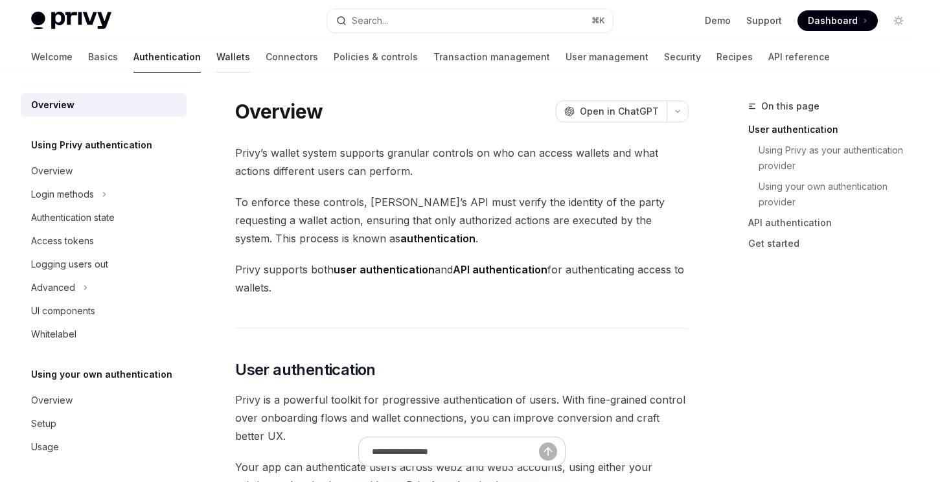
click at [216, 54] on link "Wallets" at bounding box center [233, 56] width 34 height 31
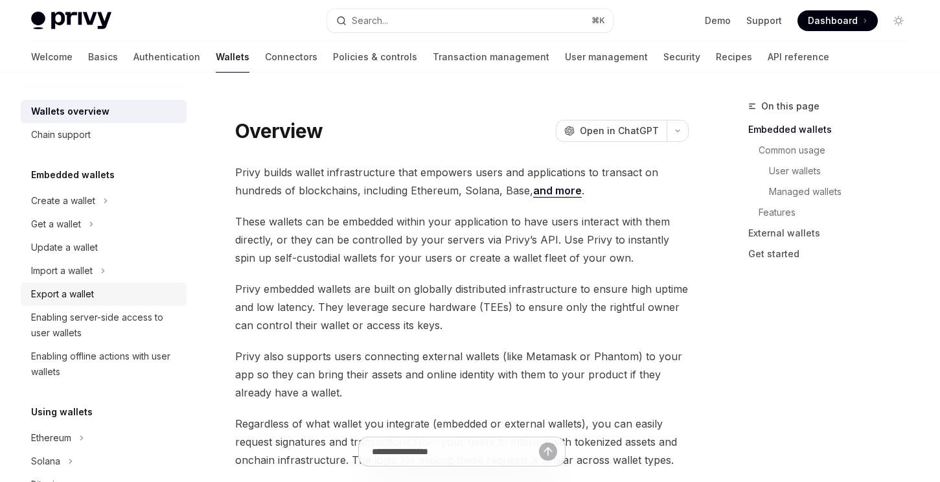
click at [91, 297] on div "Export a wallet" at bounding box center [62, 294] width 63 height 16
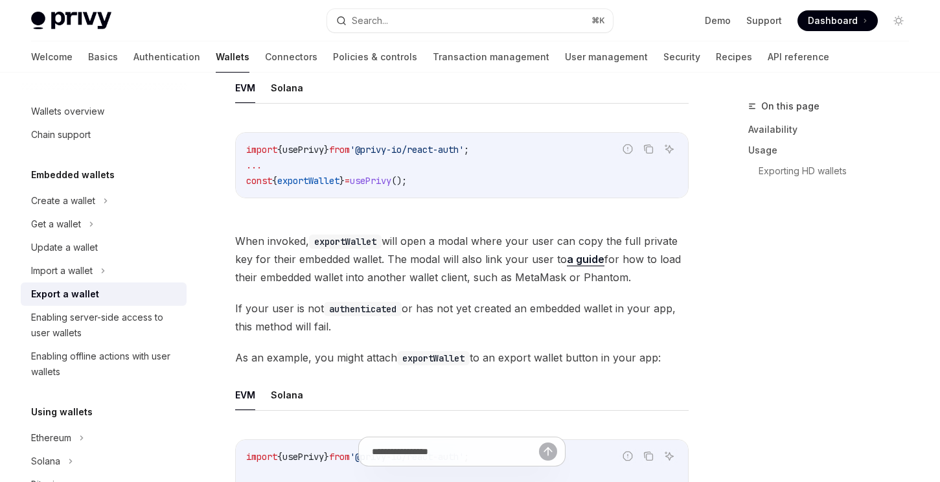
scroll to position [339, 0]
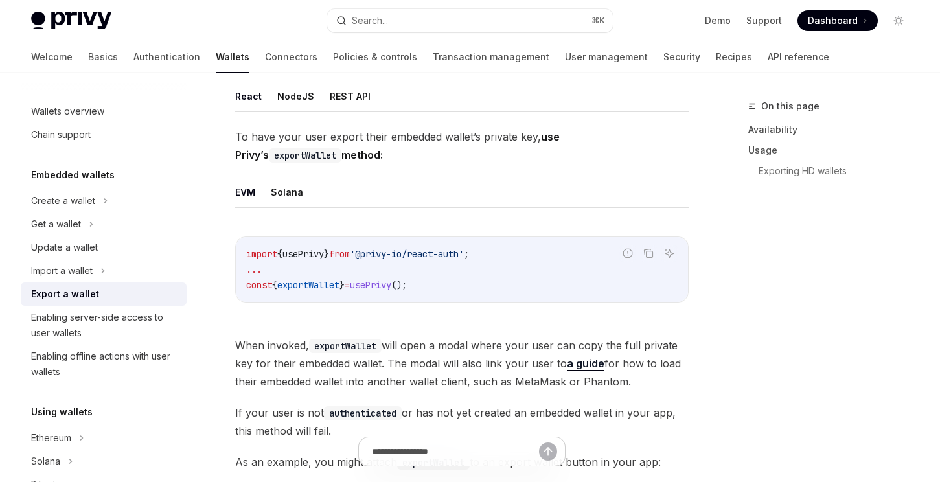
click at [341, 148] on code "exportWallet" at bounding box center [305, 155] width 73 height 14
click at [560, 133] on strong "use [PERSON_NAME]’s exportWallet method:" at bounding box center [397, 145] width 325 height 31
click at [306, 97] on button "NodeJS" at bounding box center [295, 96] width 37 height 30
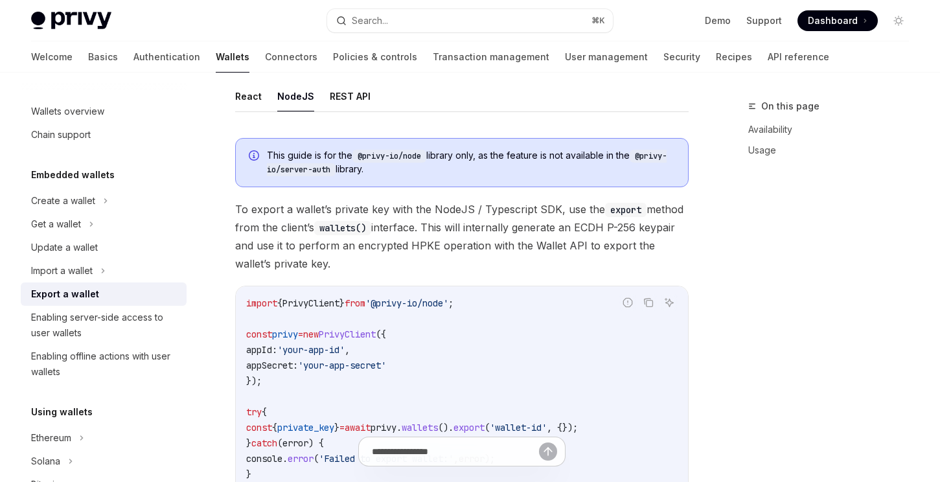
click at [375, 97] on ul "React NodeJS REST API" at bounding box center [462, 96] width 454 height 31
click at [367, 97] on ul "React NodeJS REST API" at bounding box center [462, 96] width 454 height 31
click at [362, 98] on button "REST API" at bounding box center [350, 96] width 41 height 30
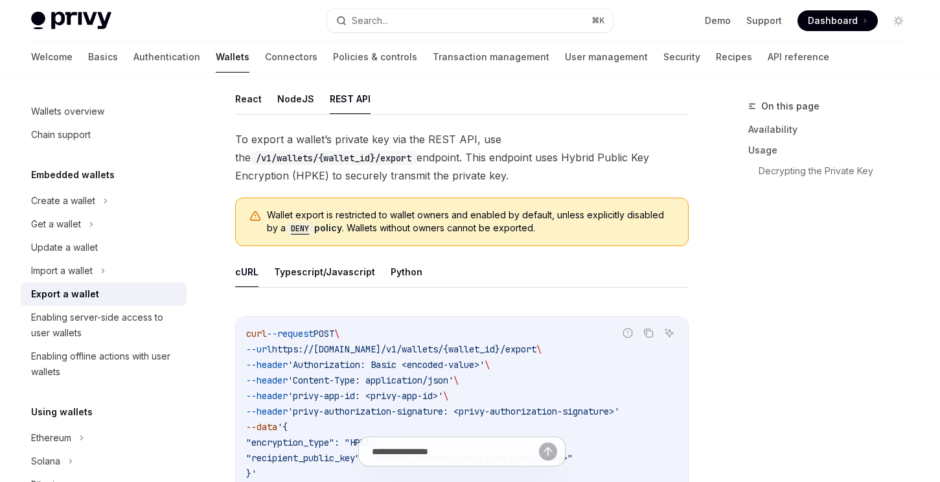
scroll to position [336, 0]
click at [768, 67] on link "API reference" at bounding box center [799, 56] width 62 height 31
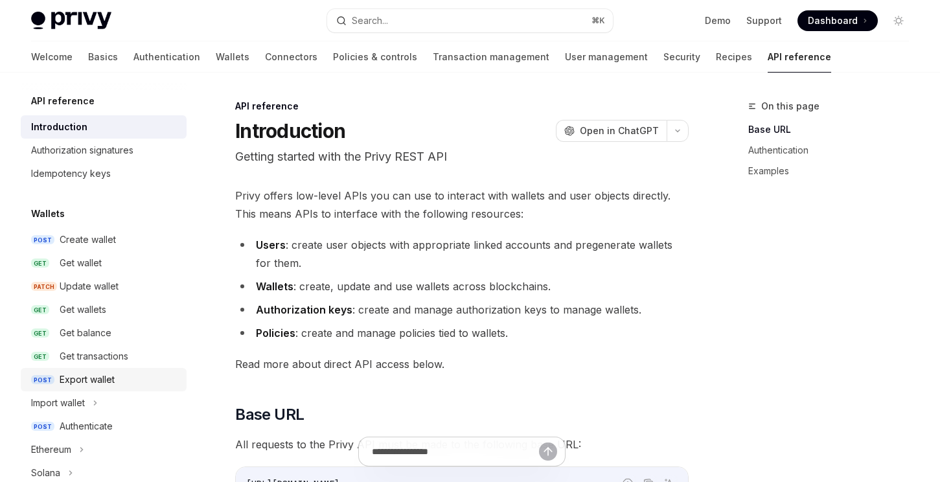
click at [109, 377] on div "Export wallet" at bounding box center [87, 380] width 55 height 16
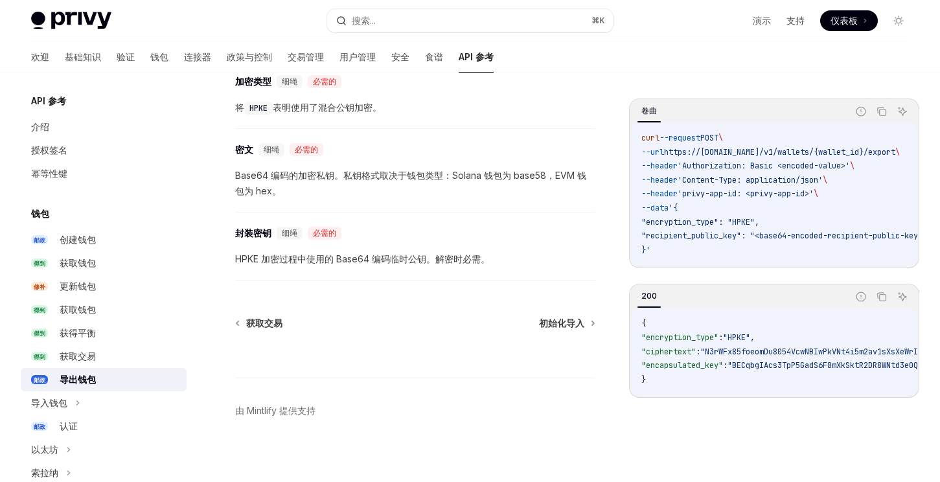
scroll to position [860, 0]
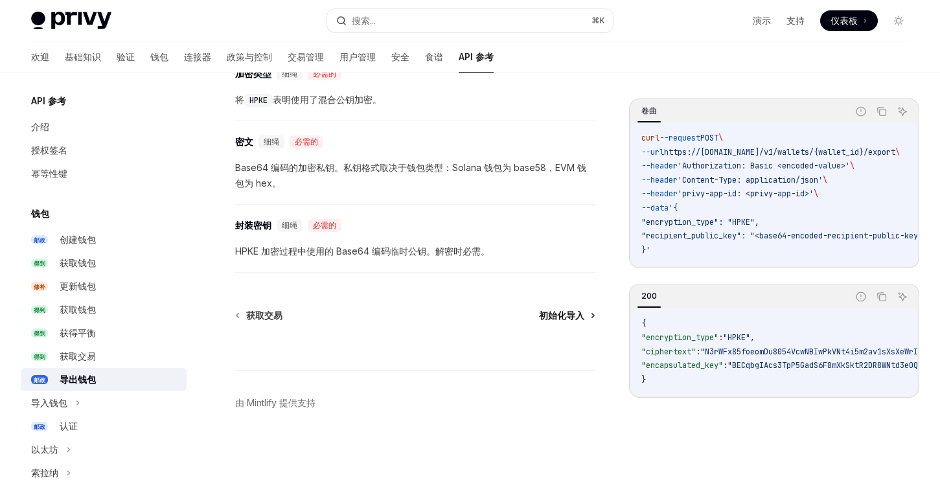
click at [568, 316] on font "初始化导入" at bounding box center [561, 315] width 45 height 11
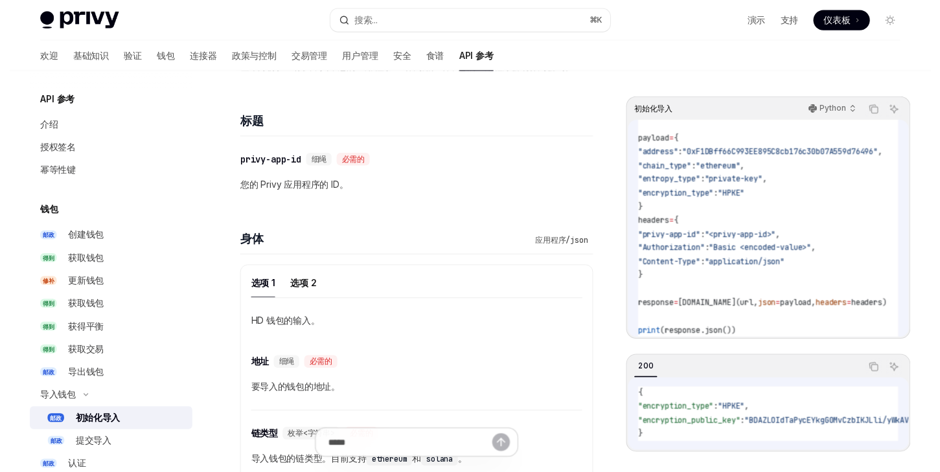
scroll to position [64, 40]
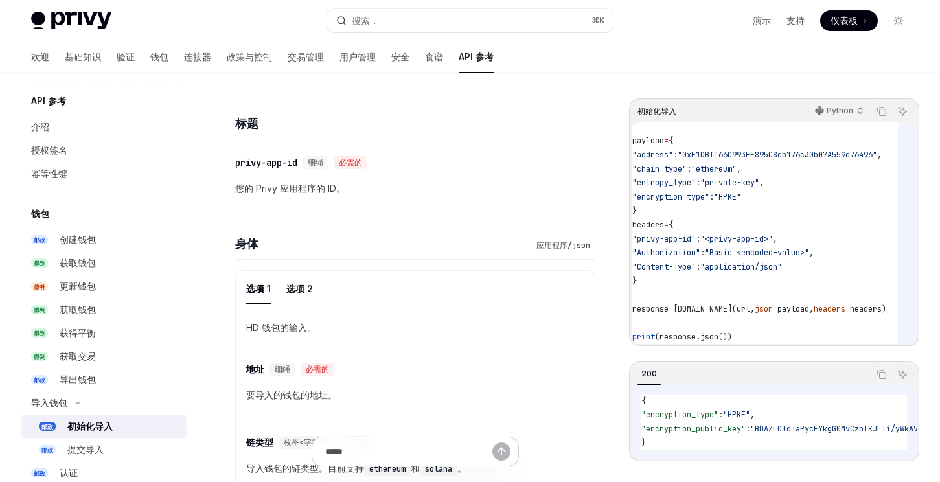
drag, startPoint x: 761, startPoint y: 350, endPoint x: 610, endPoint y: 351, distance: 150.3
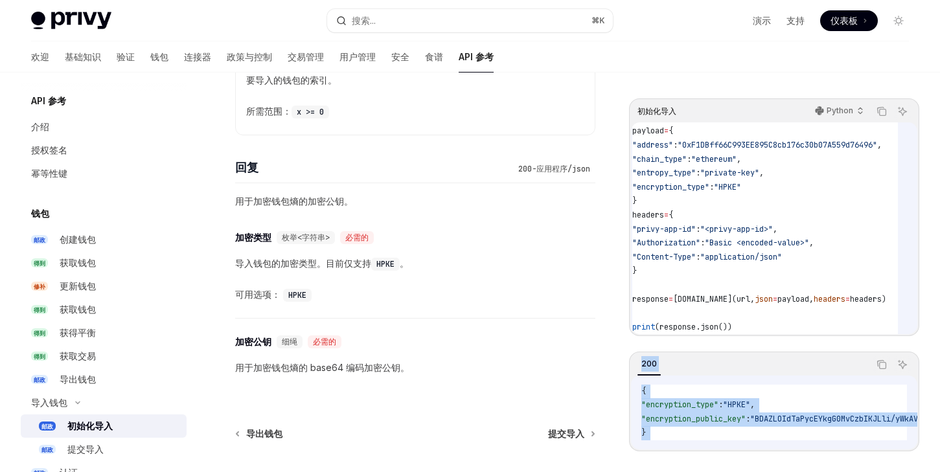
scroll to position [1125, 0]
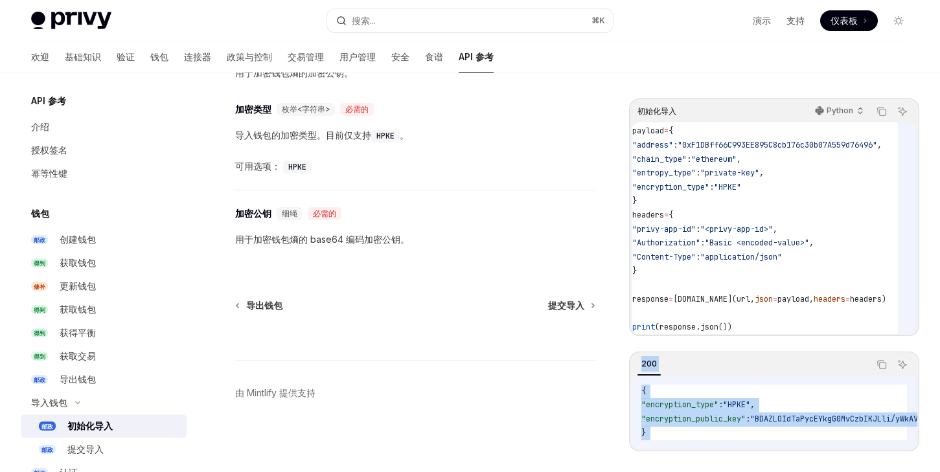
click at [275, 306] on font "导出钱包" at bounding box center [264, 305] width 36 height 11
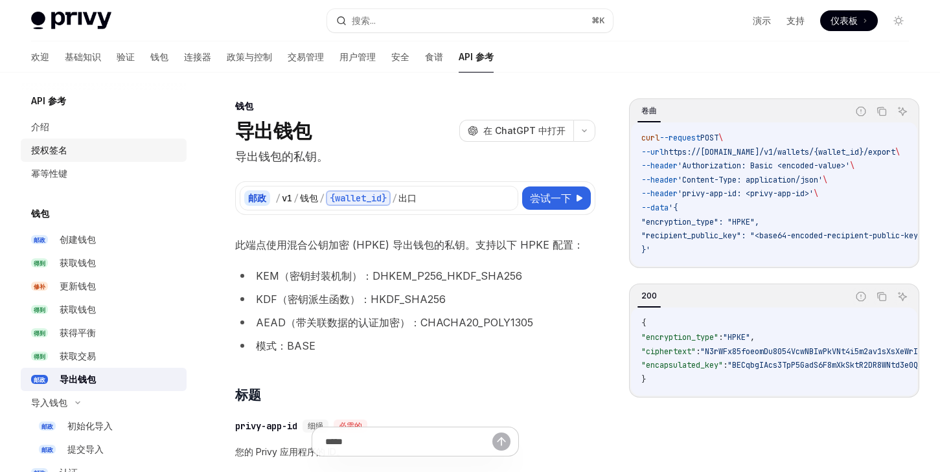
click at [86, 154] on div "授权签名" at bounding box center [105, 151] width 148 height 16
type textarea "*"
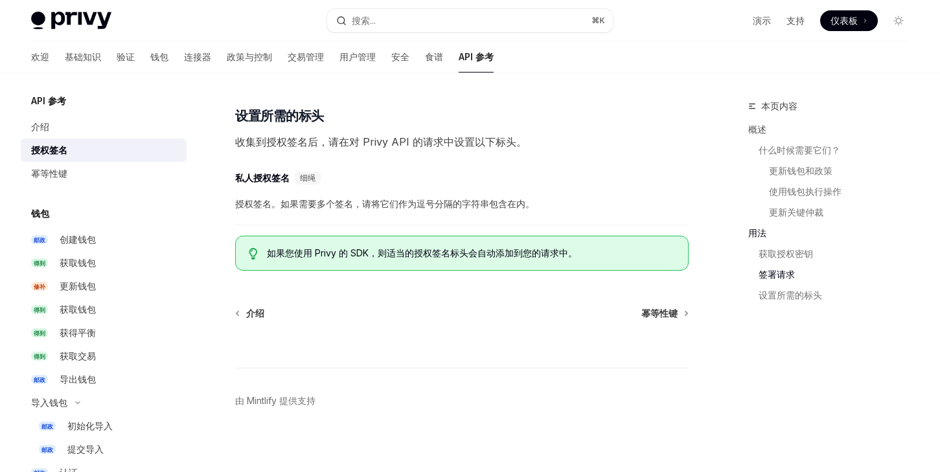
scroll to position [1996, 0]
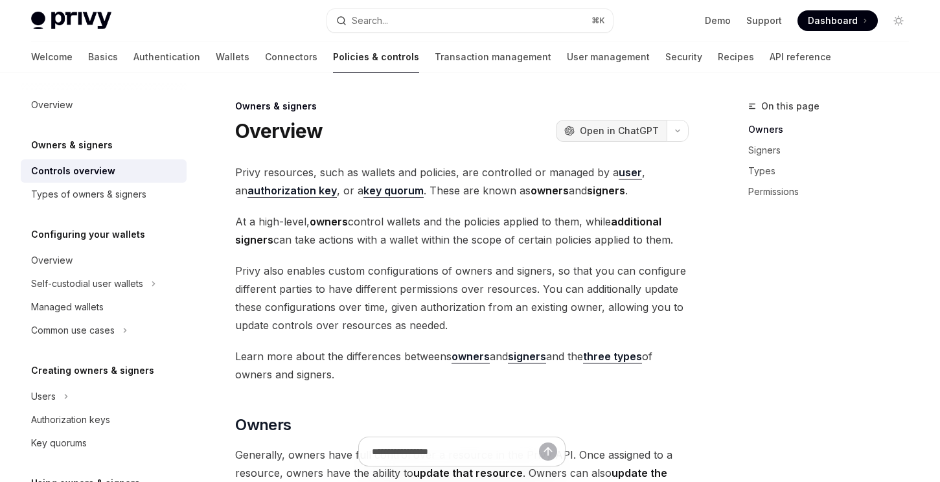
click at [633, 130] on span "Open in ChatGPT" at bounding box center [619, 130] width 79 height 13
